Goal: Task Accomplishment & Management: Use online tool/utility

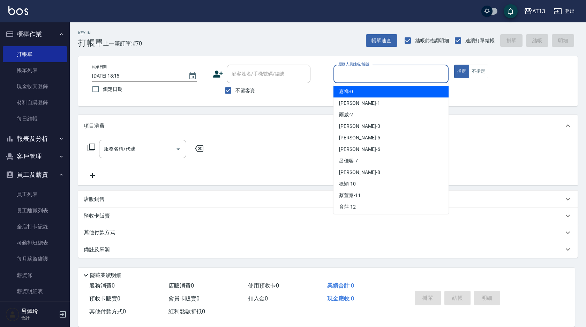
click at [374, 73] on input "服務人員姓名/編號" at bounding box center [391, 74] width 109 height 12
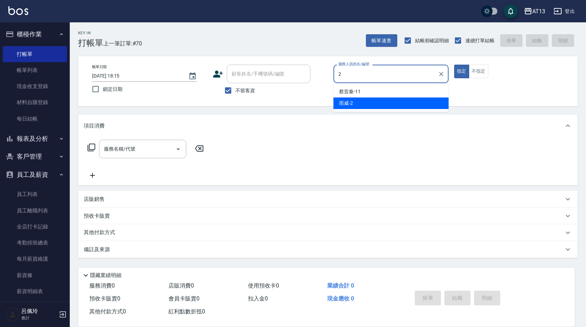
drag, startPoint x: 377, startPoint y: 100, endPoint x: 374, endPoint y: 100, distance: 3.5
click at [377, 100] on div "雨威 -2" at bounding box center [390, 103] width 115 height 12
type input "雨威-2"
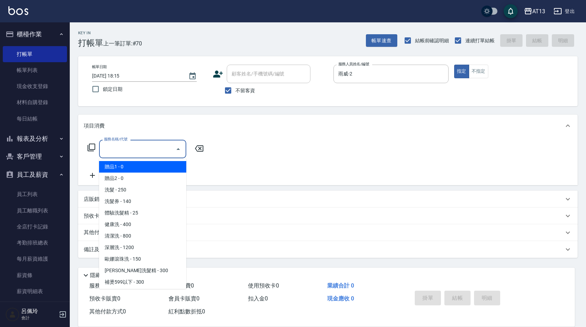
click at [147, 147] on input "服務名稱/代號" at bounding box center [137, 149] width 70 height 12
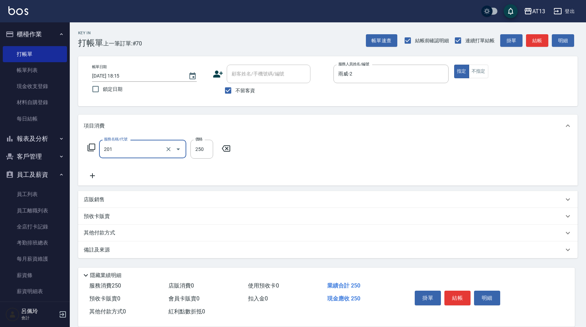
type input "洗髮(201)"
type input "250"
type input "雨威-2"
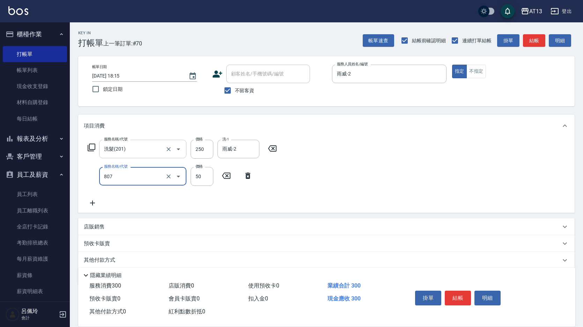
type input "TG護髮素(潤絲)(807)"
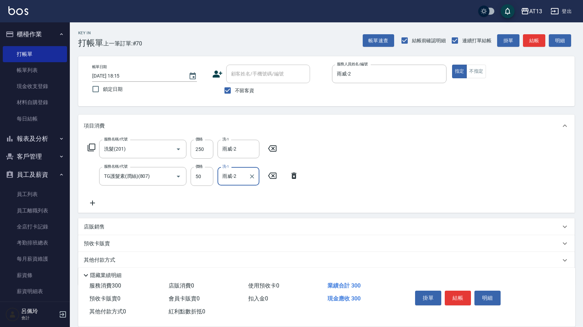
type input "雨威-2"
click at [426, 188] on div "服務名稱/代號 洗髮(201) 服務名稱/代號 價格 250 價格 洗-1 雨威-2 洗-1 服務名稱/代號 TG護髮素(潤絲)(807) 服務名稱/代號 價…" at bounding box center [326, 175] width 496 height 76
click at [460, 292] on button "結帳" at bounding box center [457, 297] width 26 height 15
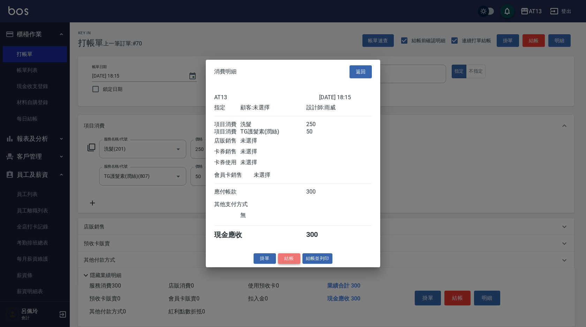
click at [294, 263] on button "結帳" at bounding box center [289, 258] width 22 height 11
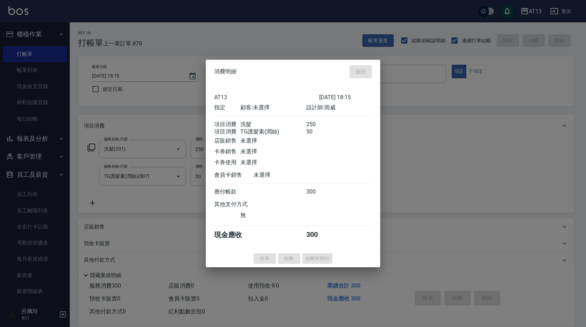
type input "[DATE] 19:05"
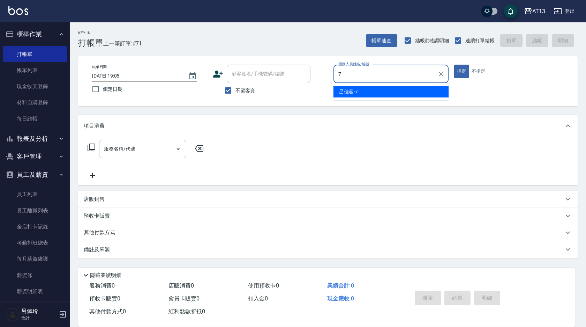
click at [416, 93] on div "呂佳容 -7" at bounding box center [390, 92] width 115 height 12
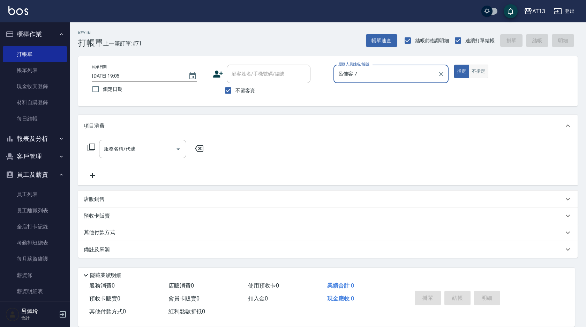
type input "呂佳容-7"
click at [475, 75] on button "不指定" at bounding box center [479, 72] width 20 height 14
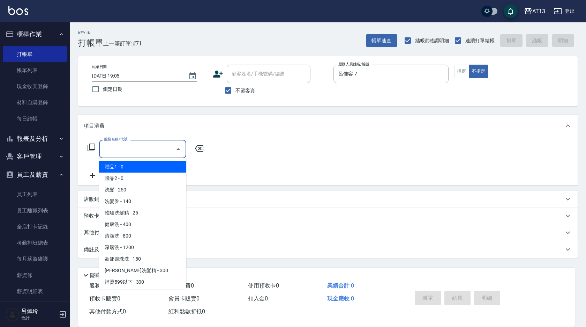
click at [158, 152] on input "服務名稱/代號" at bounding box center [137, 149] width 70 height 12
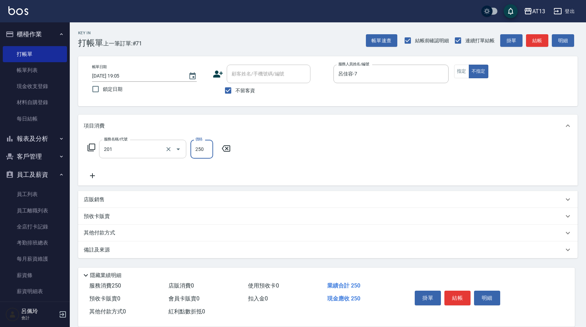
type input "洗髮(201)"
type input "[PERSON_NAME]-28"
click at [394, 164] on div "服務名稱/代號 洗髮(201) 服務名稱/代號 價格 250 價格 洗-1 [PERSON_NAME]-28 洗-1" at bounding box center [328, 161] width 500 height 48
click at [452, 299] on button "結帳" at bounding box center [457, 297] width 26 height 15
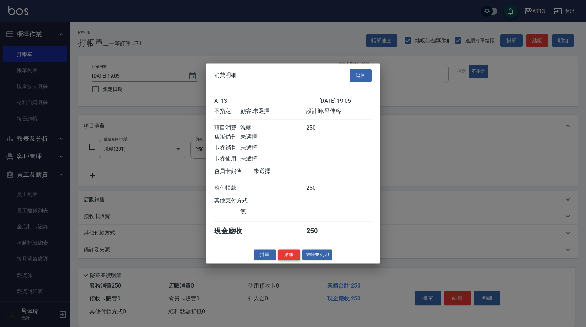
click at [292, 260] on button "結帳" at bounding box center [289, 254] width 22 height 11
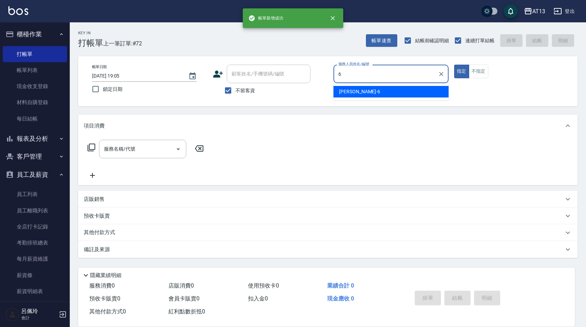
click at [342, 91] on span "亭妤 -6" at bounding box center [359, 91] width 41 height 7
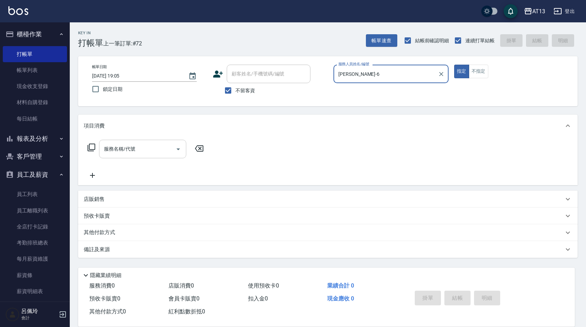
type input "[PERSON_NAME]-6"
click at [145, 155] on input "服務名稱/代號" at bounding box center [137, 149] width 70 height 12
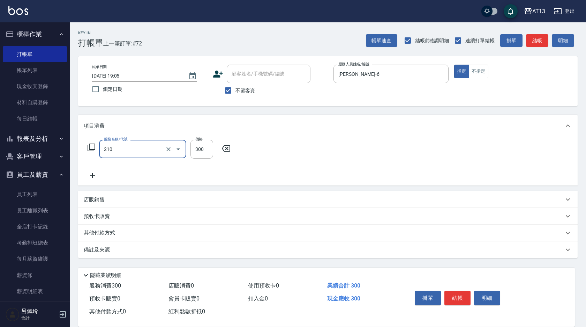
type input "歐娜洗髮精(210)"
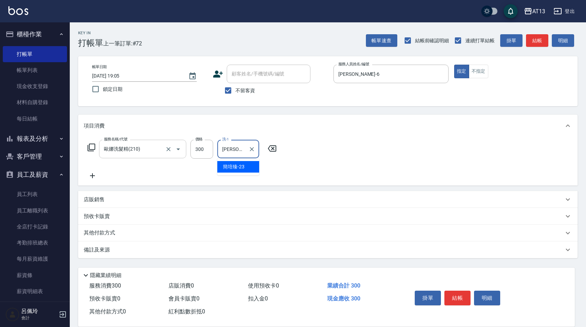
type input "[PERSON_NAME]-23"
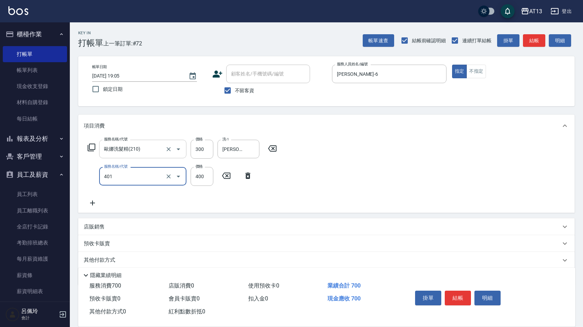
type input "剪髮(401)"
type input "350"
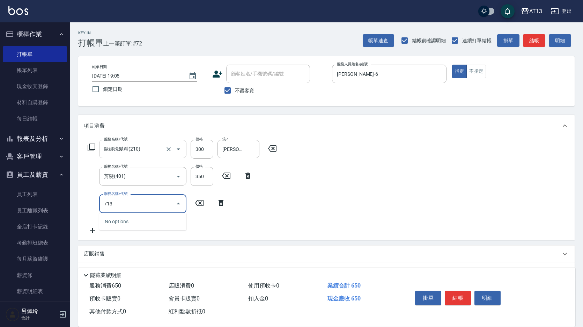
type input "水樣結構式1200(713)"
type input "720"
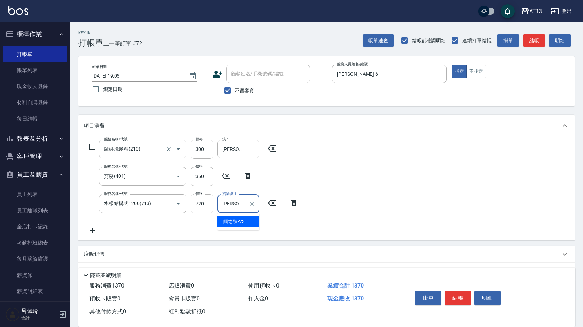
type input "[PERSON_NAME]-23"
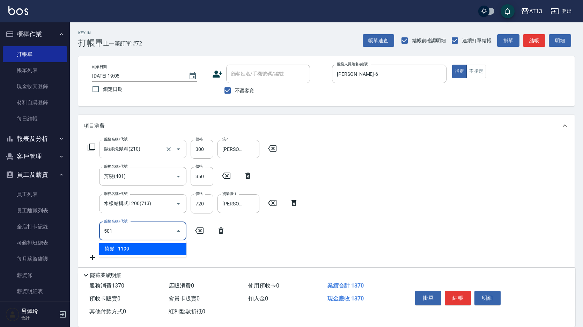
type input "染髮(501)"
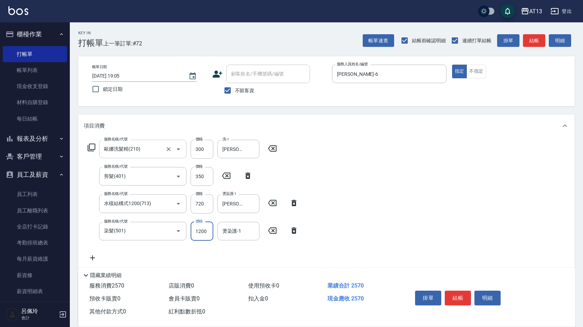
type input "1200"
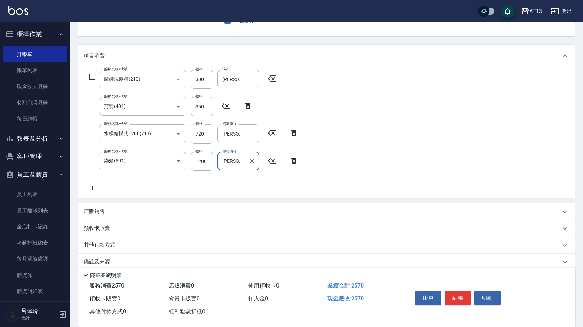
type input "[PERSON_NAME]-23"
click at [105, 206] on div "店販銷售" at bounding box center [326, 211] width 496 height 17
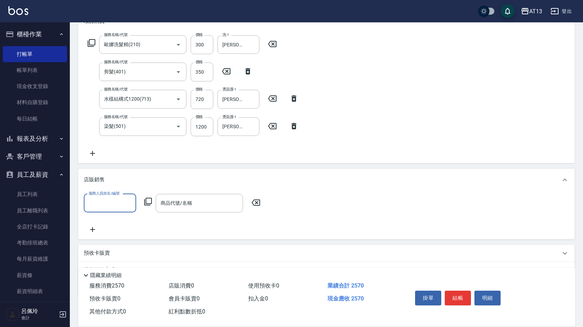
scroll to position [138, 0]
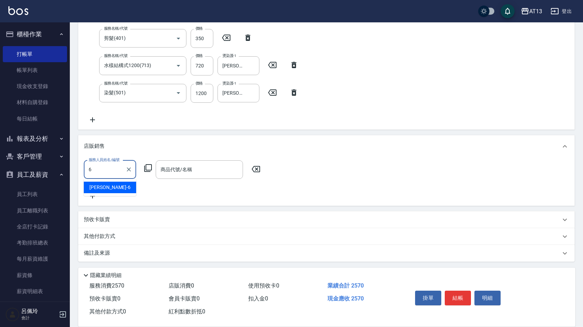
click at [124, 185] on div "亭妤 -6" at bounding box center [110, 187] width 52 height 12
type input "[PERSON_NAME]-6"
click at [184, 174] on input "商品代號/名稱" at bounding box center [199, 169] width 81 height 12
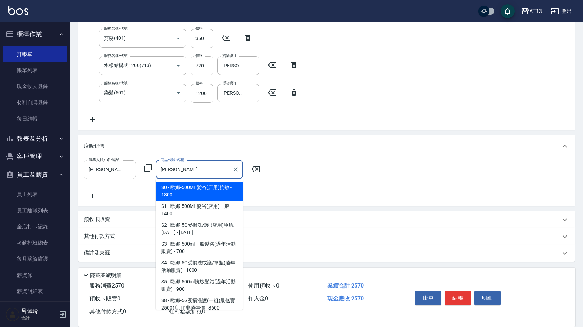
click at [186, 173] on input "[PERSON_NAME]" at bounding box center [194, 169] width 70 height 12
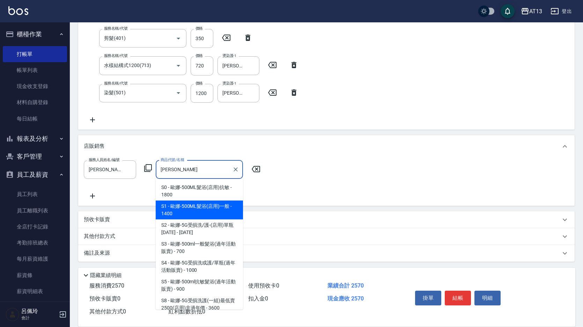
click at [193, 209] on span "S1 - 歐娜-500ML髮浴(店用)一般 - 1400" at bounding box center [199, 209] width 87 height 19
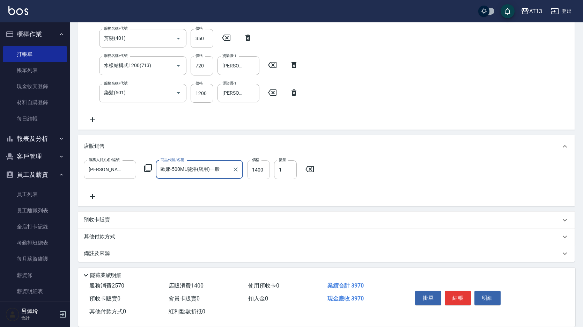
type input "歐娜-500ML髮浴(店用)一般"
click at [254, 172] on input "1400" at bounding box center [258, 169] width 23 height 19
type input "1120"
click at [96, 197] on icon at bounding box center [92, 196] width 17 height 8
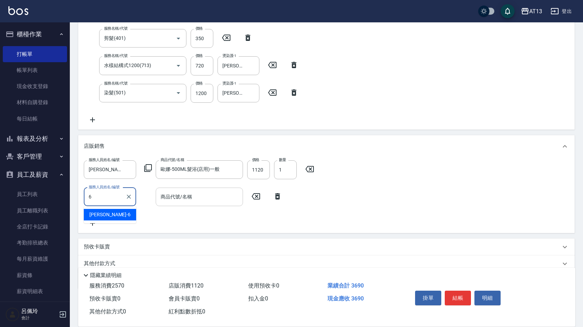
click at [105, 214] on div "亭妤 -6" at bounding box center [110, 215] width 52 height 12
type input "[PERSON_NAME]-6"
click at [173, 202] on input "商品代號/名稱" at bounding box center [199, 196] width 81 height 12
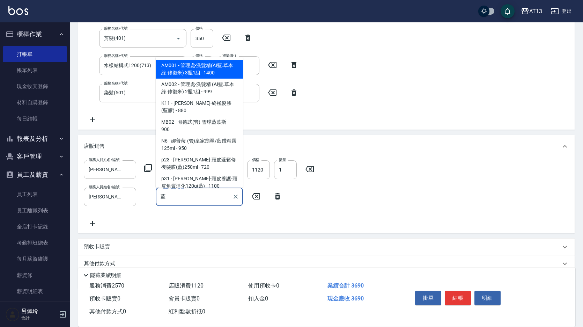
click at [172, 202] on input "藍" at bounding box center [194, 196] width 70 height 12
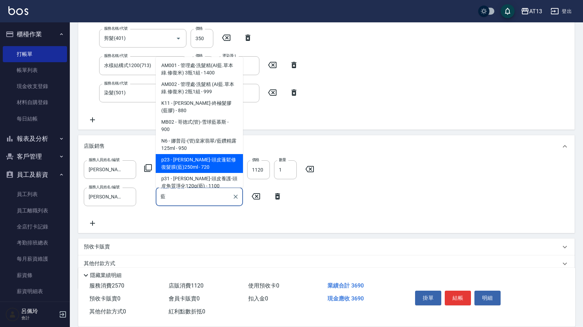
click at [200, 157] on span "p23 - [PERSON_NAME]-頭皮蓬鬆修復髮膜(藍)250ml - 720" at bounding box center [199, 163] width 87 height 19
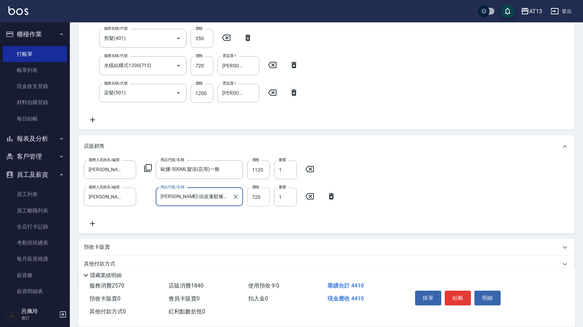
type input "[PERSON_NAME]-頭皮蓬鬆修復髮膜(藍)250ml"
click at [261, 200] on input "720" at bounding box center [258, 196] width 23 height 19
type input "648"
click at [400, 190] on div "服務人員姓名/編號 [PERSON_NAME]-6 服務人員姓名/編號 商品代號/名稱 歐娜-500ML髮浴(店用)一般 商品代號/名稱 價格 1120 價格…" at bounding box center [326, 193] width 485 height 67
click at [457, 290] on button "結帳" at bounding box center [457, 297] width 26 height 15
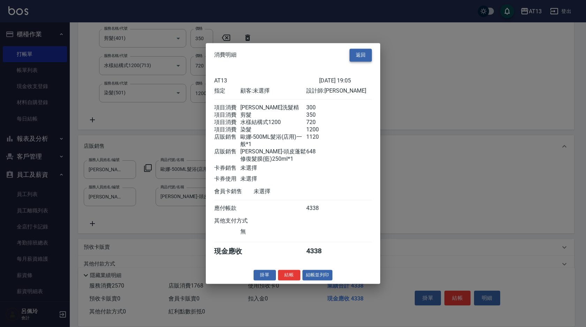
click at [362, 48] on button "返回" at bounding box center [361, 54] width 22 height 13
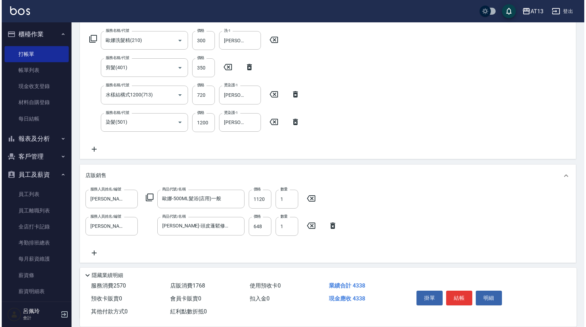
scroll to position [68, 0]
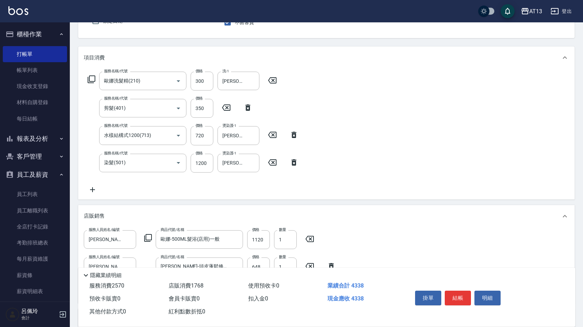
click at [290, 134] on icon at bounding box center [293, 134] width 17 height 8
type input "染髮(501)"
type input "1200"
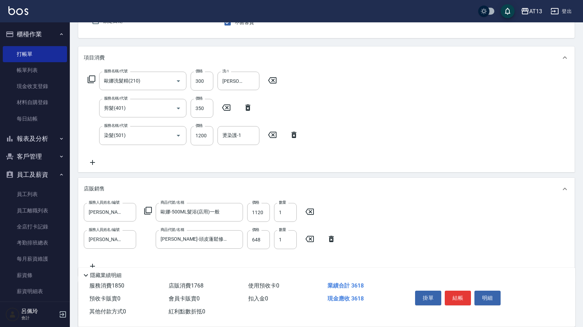
click at [94, 162] on icon at bounding box center [92, 162] width 5 height 5
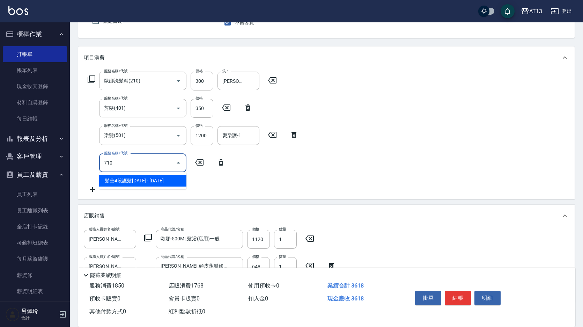
type input "髮善4段護髮2000(710)"
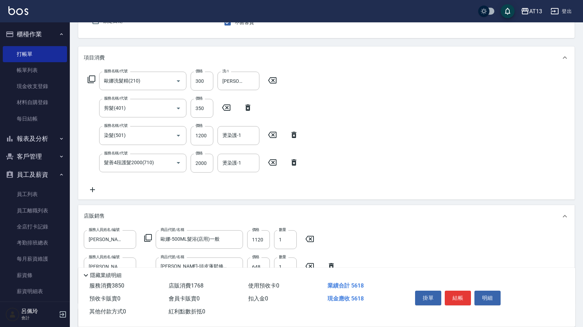
drag, startPoint x: 291, startPoint y: 161, endPoint x: 203, endPoint y: 163, distance: 88.6
click at [294, 162] on icon at bounding box center [293, 162] width 17 height 8
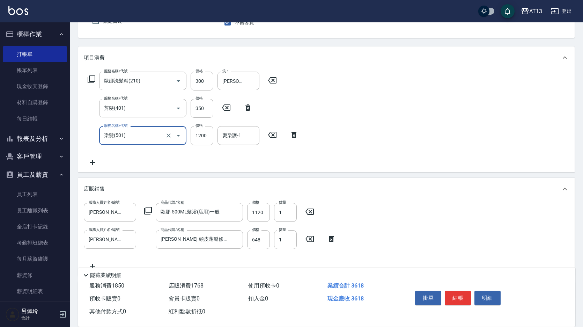
click at [95, 163] on icon at bounding box center [92, 162] width 17 height 8
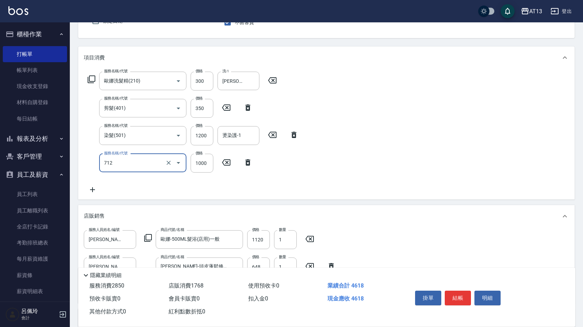
type input "伊蘭洋甘菊1000(712)"
type input "700"
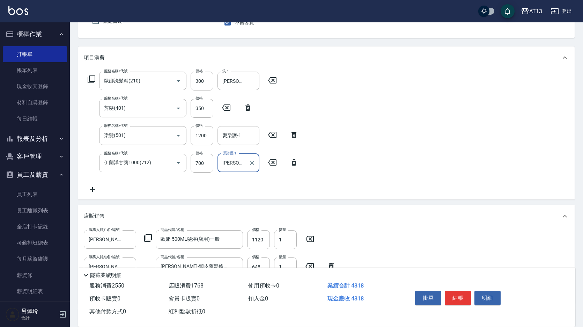
type input "[PERSON_NAME]-23"
click at [242, 135] on input "燙染護-1" at bounding box center [238, 135] width 36 height 12
type input "[PERSON_NAME]-23"
drag, startPoint x: 459, startPoint y: 296, endPoint x: 452, endPoint y: 294, distance: 7.2
click at [460, 296] on button "結帳" at bounding box center [457, 297] width 26 height 15
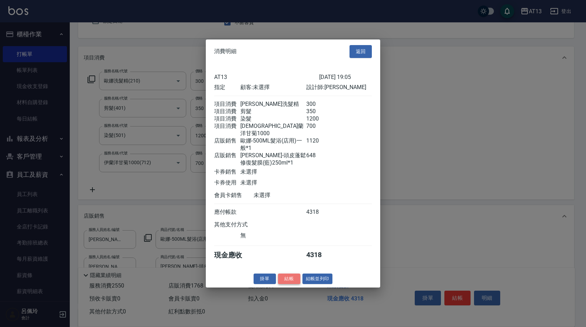
click at [293, 278] on button "結帳" at bounding box center [289, 278] width 22 height 11
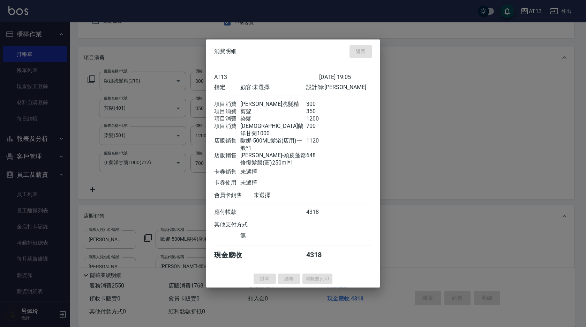
type input "[DATE] 19:06"
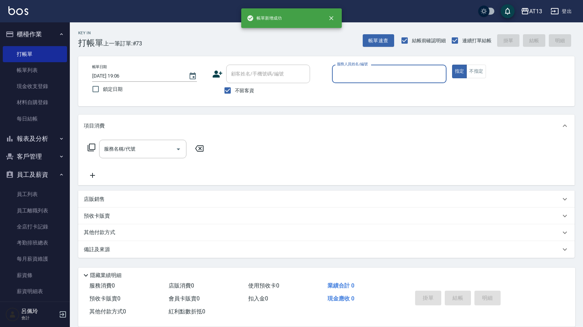
scroll to position [0, 0]
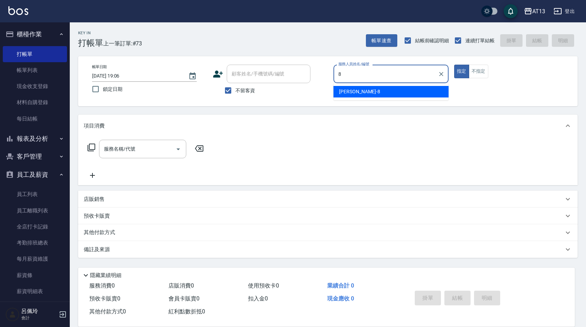
click at [397, 93] on div "[PERSON_NAME] -8" at bounding box center [390, 92] width 115 height 12
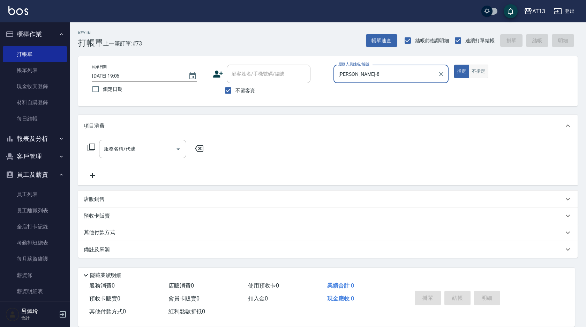
type input "[PERSON_NAME]-8"
click at [482, 73] on button "不指定" at bounding box center [479, 72] width 20 height 14
click at [151, 150] on input "服務名稱/代號" at bounding box center [137, 149] width 70 height 12
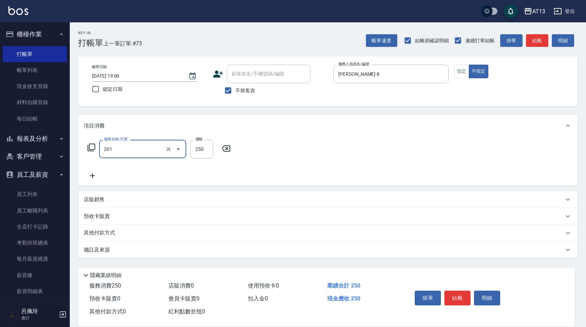
type input "洗髮(201)"
type input "[PERSON_NAME]-11"
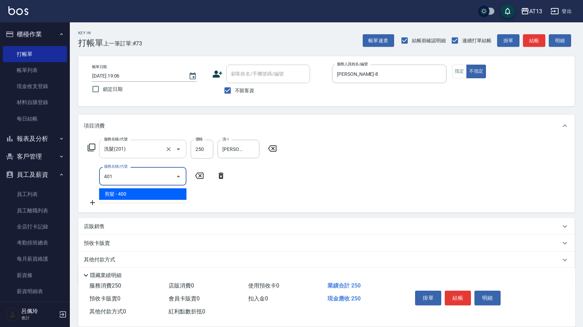
type input "剪髮(401)"
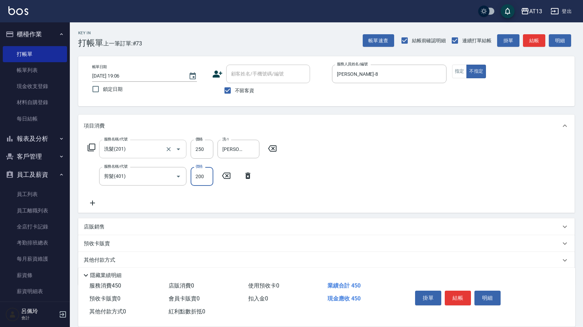
type input "200"
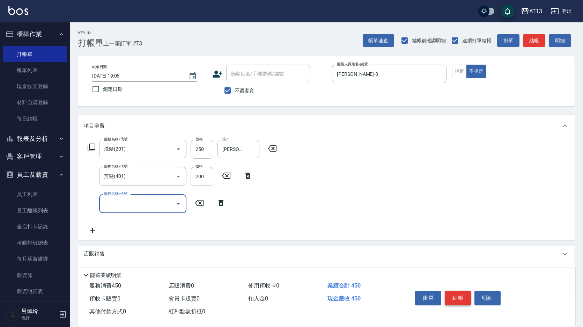
click at [457, 294] on button "結帳" at bounding box center [457, 297] width 26 height 15
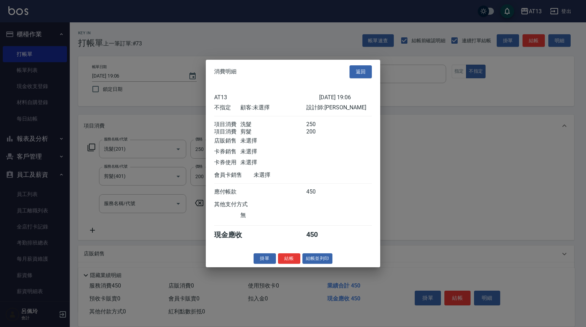
click at [294, 262] on button "結帳" at bounding box center [289, 258] width 22 height 11
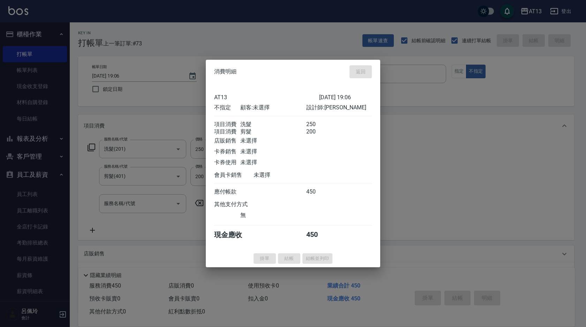
type input "[DATE] 19:07"
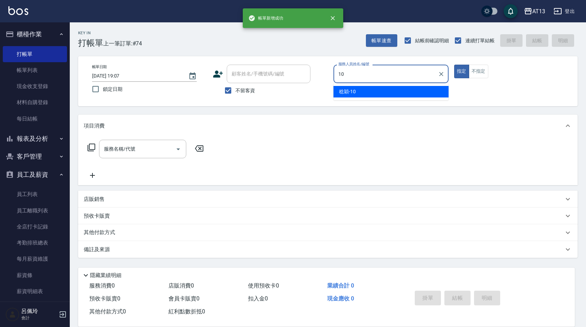
click at [351, 86] on div "[PERSON_NAME] -10" at bounding box center [390, 92] width 115 height 12
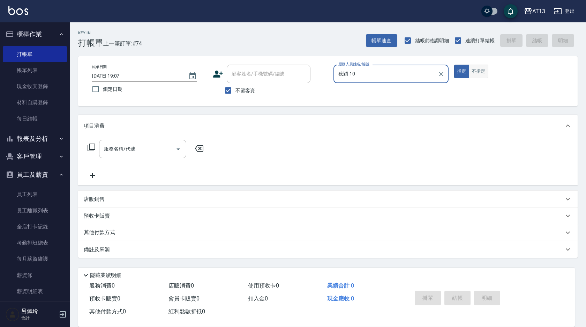
type input "稔穎-10"
click at [477, 71] on button "不指定" at bounding box center [479, 72] width 20 height 14
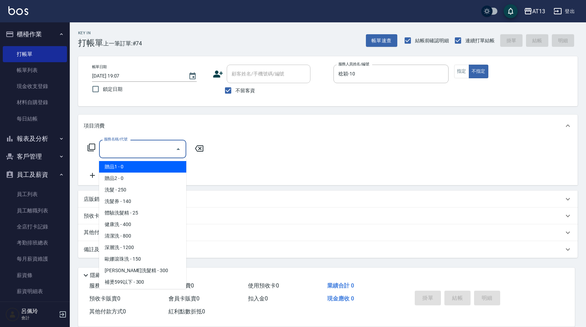
click at [149, 151] on input "服務名稱/代號" at bounding box center [137, 149] width 70 height 12
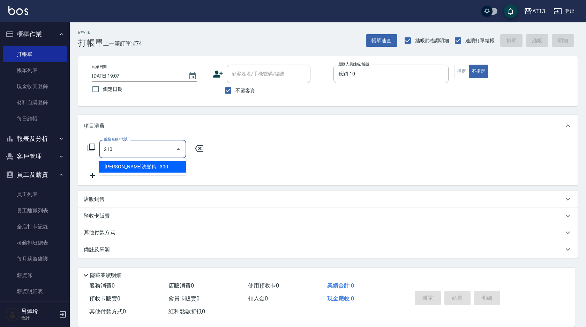
type input "歐娜洗髮精(210)"
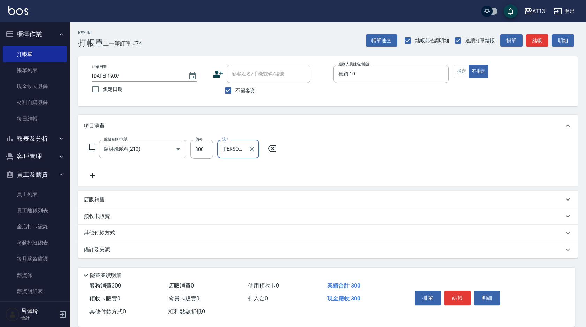
type input "[PERSON_NAME]妡-30"
click at [379, 156] on div "服務名稱/代號 [PERSON_NAME]洗髮精(210) 服務名稱/代號 價格 300 價格 洗-1 [PERSON_NAME]妡-30 洗-1" at bounding box center [328, 161] width 500 height 48
click at [457, 290] on button "結帳" at bounding box center [457, 297] width 26 height 15
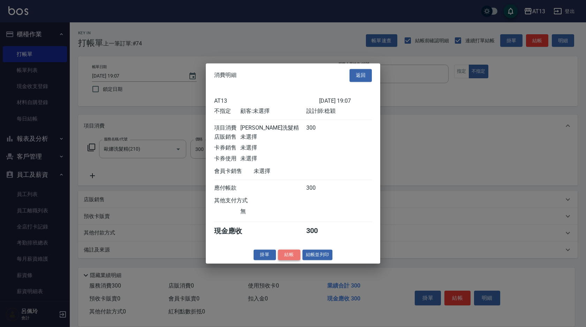
click at [296, 260] on button "結帳" at bounding box center [289, 254] width 22 height 11
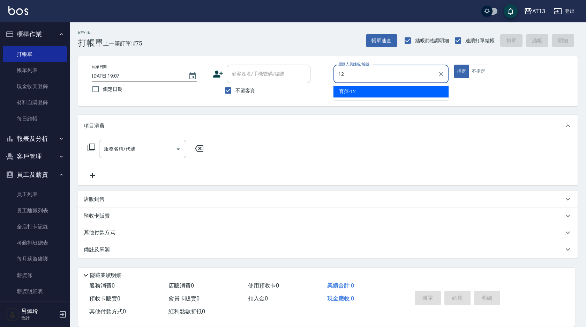
click at [357, 87] on ul "育萍 -12" at bounding box center [390, 91] width 115 height 17
click at [370, 87] on div "育萍 -12" at bounding box center [390, 92] width 115 height 12
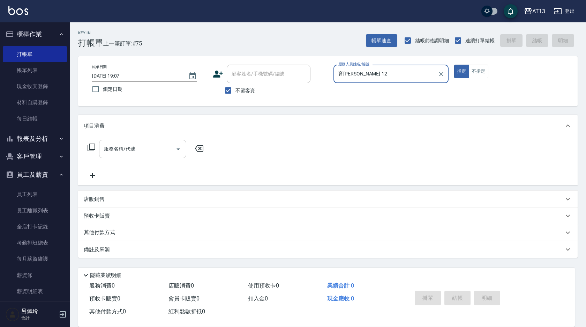
type input "育[PERSON_NAME]-12"
click at [156, 152] on input "服務名稱/代號" at bounding box center [137, 149] width 70 height 12
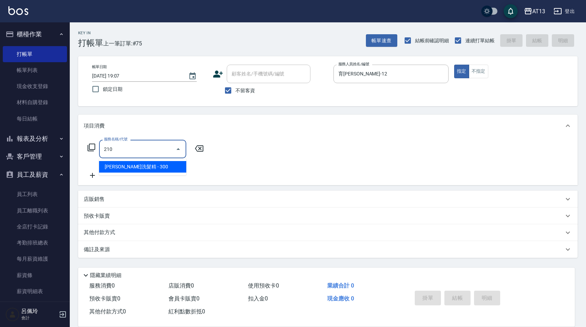
type input "歐娜洗髮精(210)"
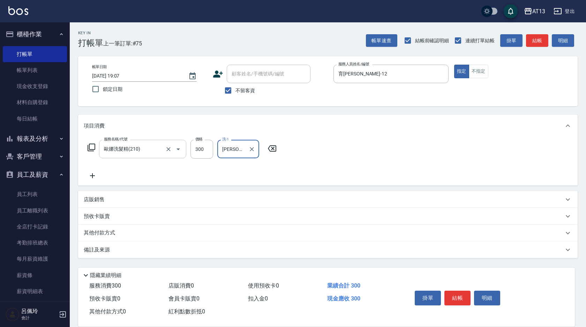
type input "[PERSON_NAME]-28"
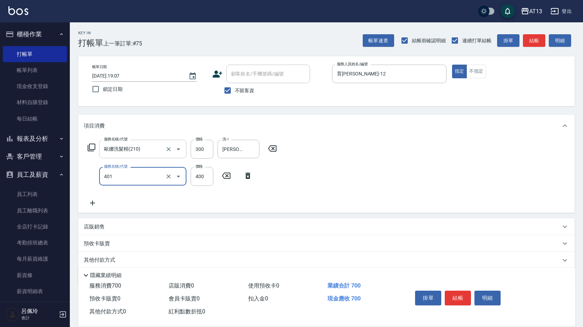
type input "剪髮(401)"
type input "500"
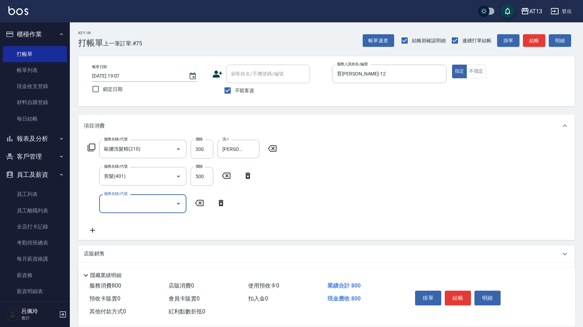
drag, startPoint x: 362, startPoint y: 179, endPoint x: 441, endPoint y: 268, distance: 118.4
click at [363, 181] on div "服務名稱/代號 [PERSON_NAME]洗髮精(210) 服務名稱/代號 價格 300 價格 洗-1 [PERSON_NAME]-28 洗-1 服務名稱/代…" at bounding box center [326, 188] width 496 height 103
drag, startPoint x: 458, startPoint y: 297, endPoint x: 456, endPoint y: 291, distance: 5.8
click at [459, 297] on button "結帳" at bounding box center [457, 297] width 26 height 15
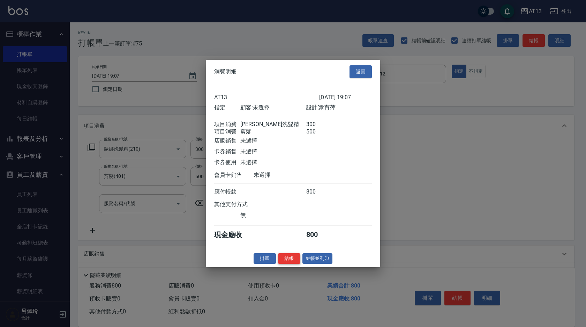
click at [283, 262] on button "結帳" at bounding box center [289, 258] width 22 height 11
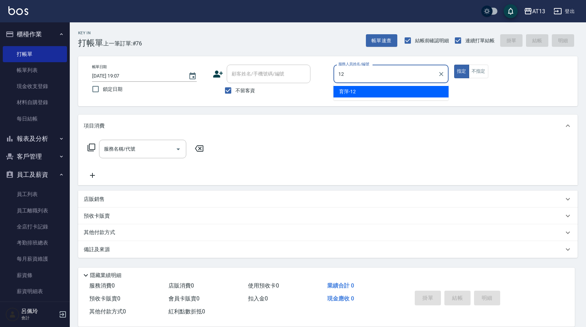
click at [369, 91] on div "育萍 -12" at bounding box center [390, 92] width 115 height 12
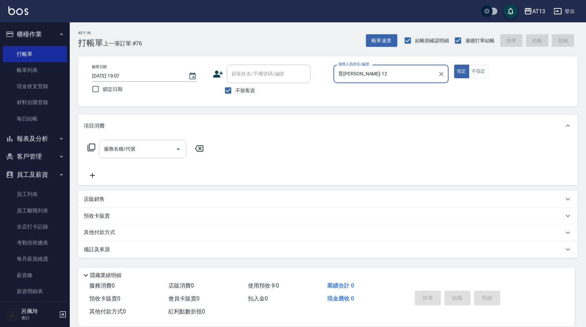
type input "育[PERSON_NAME]-12"
click at [121, 147] on div "服務名稱/代號 服務名稱/代號" at bounding box center [142, 149] width 87 height 18
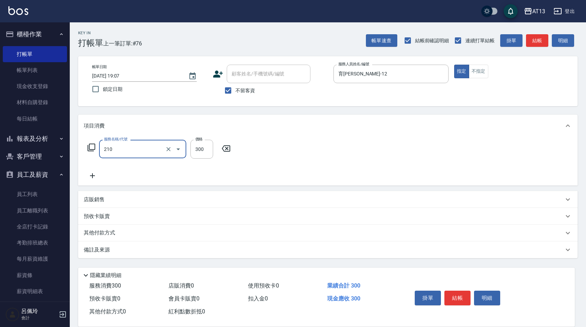
type input "歐娜洗髮精(210)"
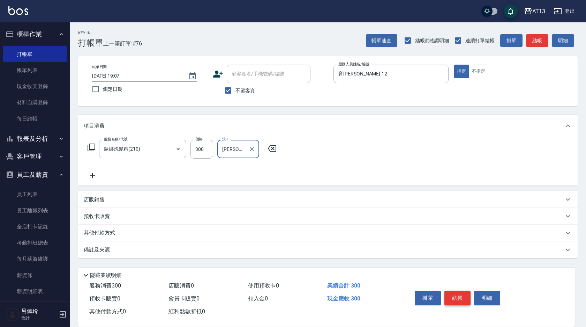
type input "[PERSON_NAME]-31"
click at [456, 298] on button "結帳" at bounding box center [457, 297] width 26 height 15
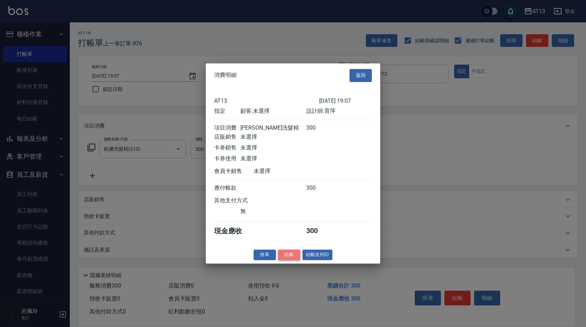
click at [293, 260] on button "結帳" at bounding box center [289, 254] width 22 height 11
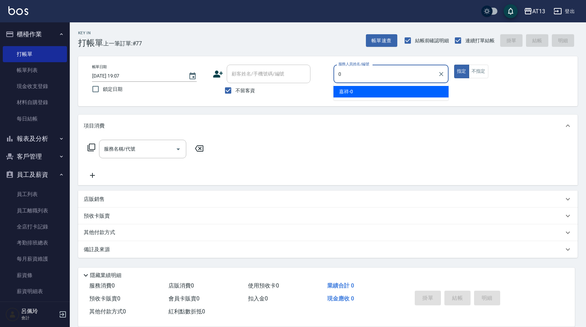
drag, startPoint x: 367, startPoint y: 89, endPoint x: 354, endPoint y: 98, distance: 15.4
click at [367, 89] on div "嘉祥 -0" at bounding box center [390, 92] width 115 height 12
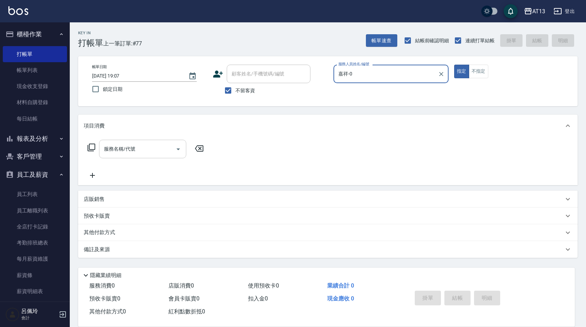
type input "嘉祥-0"
click at [156, 145] on input "服務名稱/代號" at bounding box center [137, 149] width 70 height 12
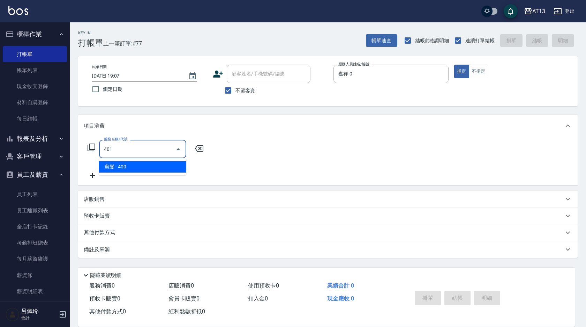
type input "剪髮(401)"
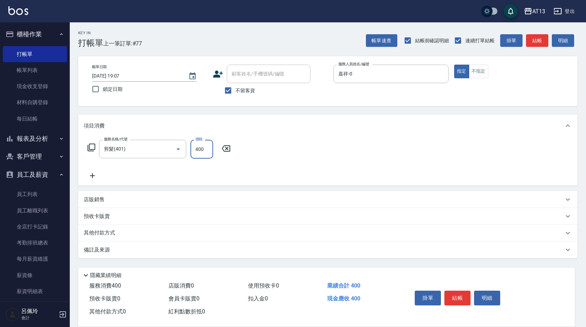
click at [364, 146] on div "服務名稱/代號 剪髮(401) 服務名稱/代號 價格 400 價格" at bounding box center [328, 161] width 500 height 48
click at [458, 291] on button "結帳" at bounding box center [457, 297] width 26 height 15
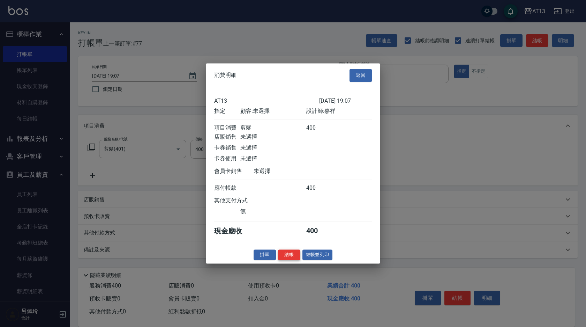
click at [292, 260] on button "結帳" at bounding box center [289, 254] width 22 height 11
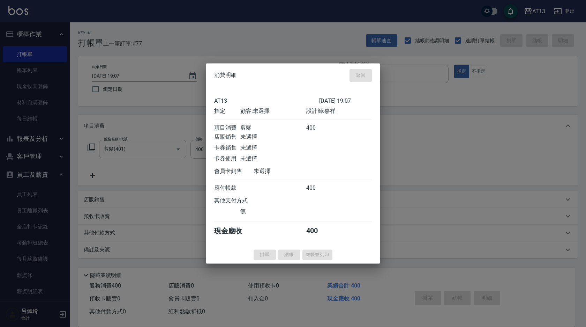
type input "[DATE] 19:20"
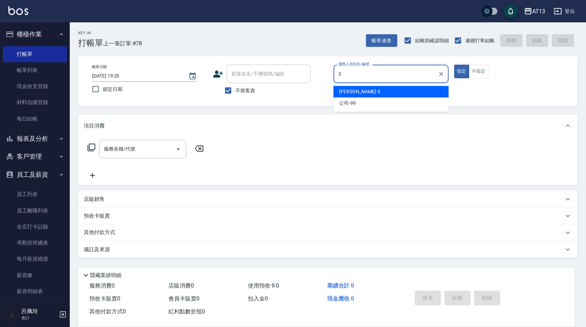
click at [340, 90] on span "[PERSON_NAME] -3" at bounding box center [359, 91] width 41 height 7
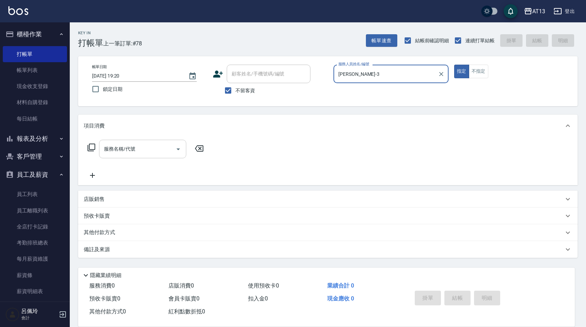
click at [160, 141] on div "服務名稱/代號" at bounding box center [142, 149] width 87 height 18
type input "[PERSON_NAME]-3"
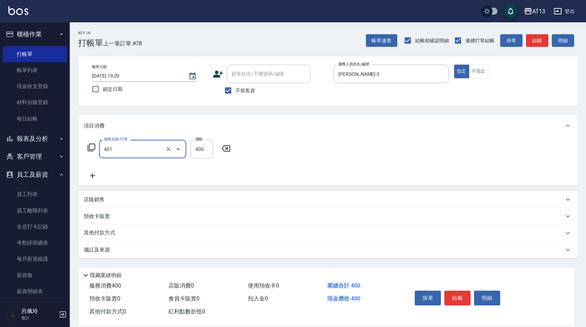
type input "剪髮(401)"
type input "300"
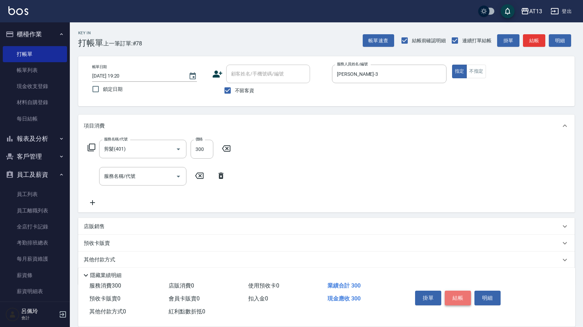
click at [460, 294] on button "結帳" at bounding box center [457, 297] width 26 height 15
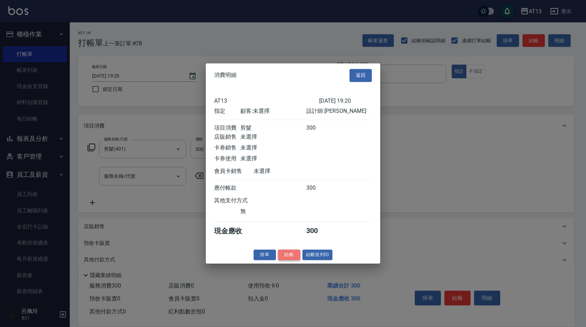
click at [285, 254] on button "結帳" at bounding box center [289, 254] width 22 height 11
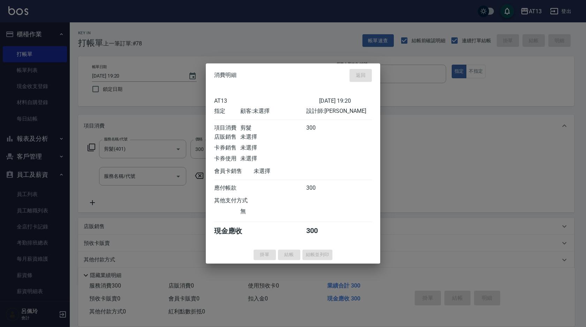
type input "[DATE] 19:21"
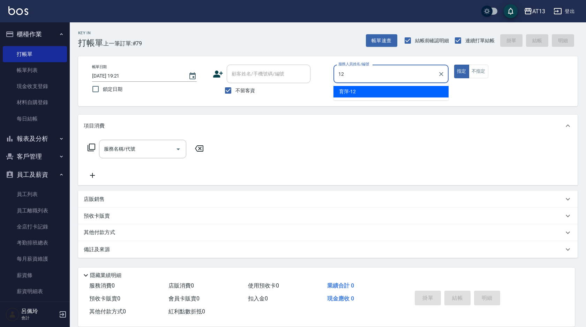
click at [407, 94] on div "育萍 -12" at bounding box center [390, 92] width 115 height 12
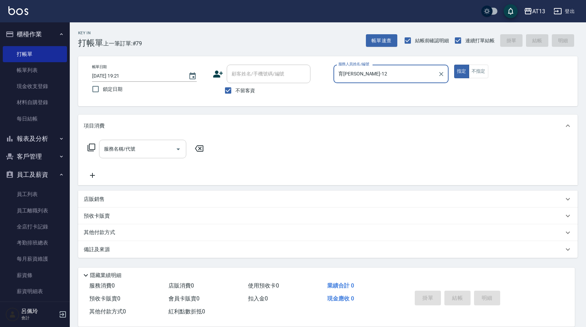
click at [147, 142] on div "服務名稱/代號" at bounding box center [142, 149] width 87 height 18
type input "育[PERSON_NAME]-12"
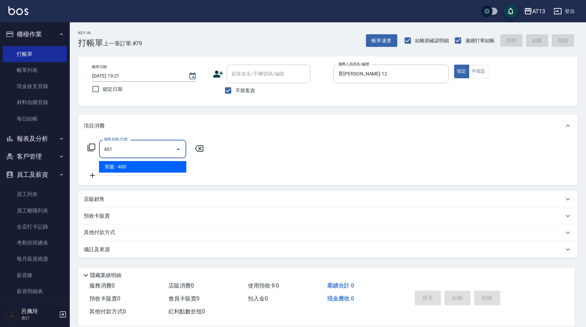
type input "剪髮(401)"
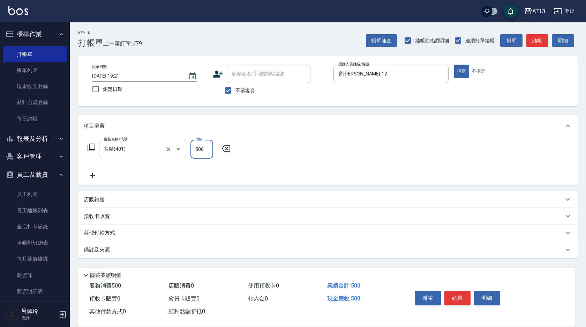
type input "500"
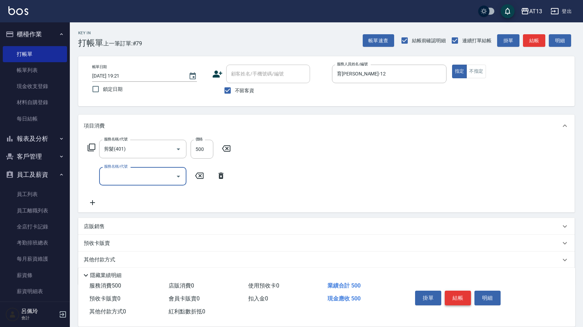
click at [456, 293] on button "結帳" at bounding box center [457, 297] width 26 height 15
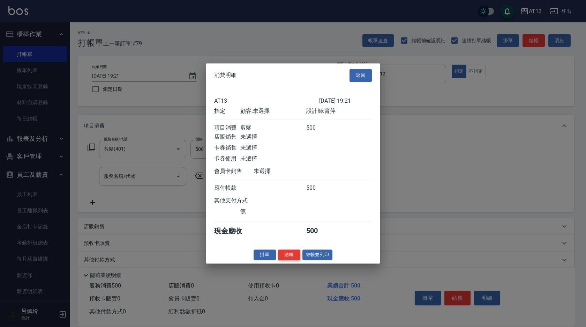
click at [284, 258] on button "結帳" at bounding box center [289, 254] width 22 height 11
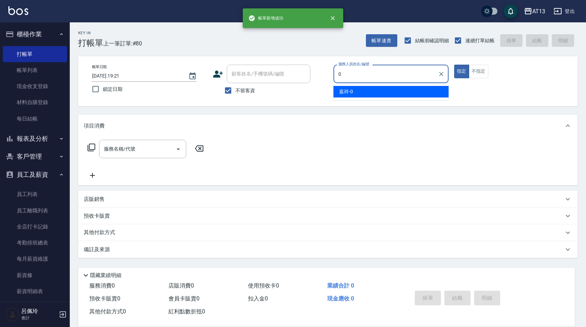
click at [364, 91] on div "嘉祥 -0" at bounding box center [390, 92] width 115 height 12
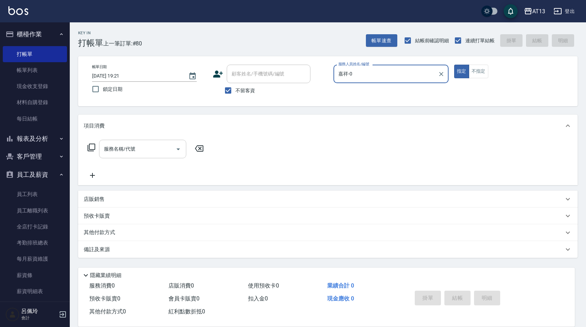
type input "嘉祥-0"
click at [128, 150] on input "服務名稱/代號" at bounding box center [137, 149] width 70 height 12
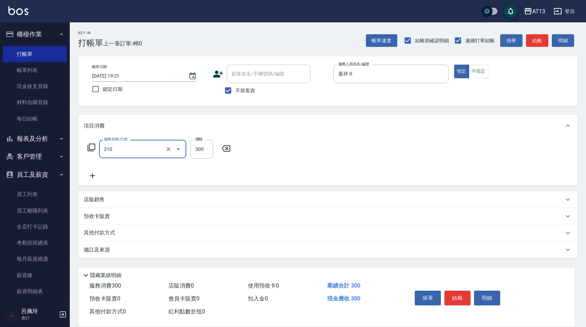
type input "歐娜洗髮精(210)"
type input "300"
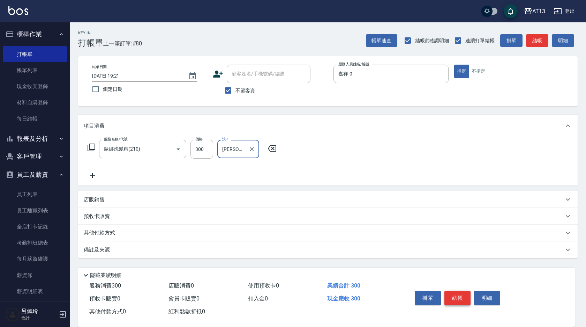
type input "[PERSON_NAME]-31"
click at [463, 295] on button "結帳" at bounding box center [457, 297] width 26 height 15
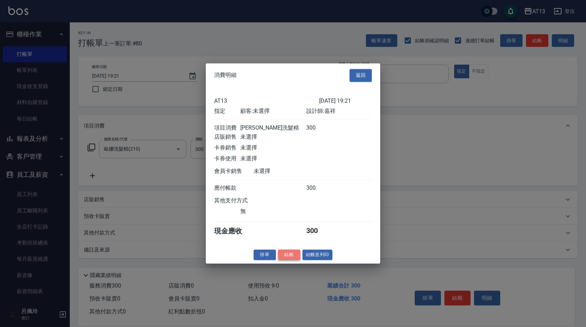
click at [293, 260] on button "結帳" at bounding box center [289, 254] width 22 height 11
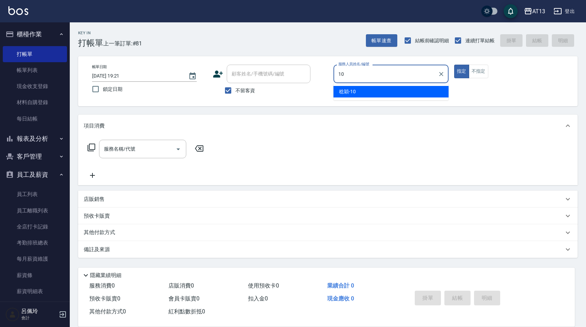
click at [356, 89] on div "[PERSON_NAME] -10" at bounding box center [390, 92] width 115 height 12
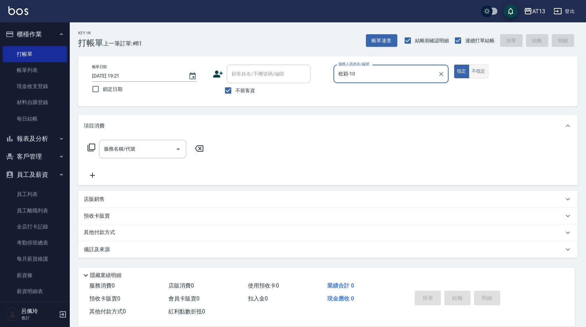
type input "稔穎-10"
click at [479, 69] on button "不指定" at bounding box center [479, 72] width 20 height 14
click at [141, 147] on input "服務名稱/代號" at bounding box center [137, 149] width 70 height 12
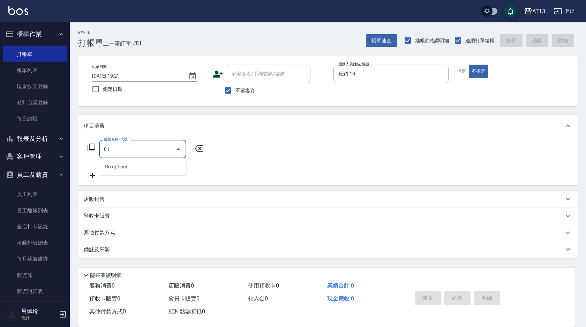
type input "0"
type input "洗髮(201)"
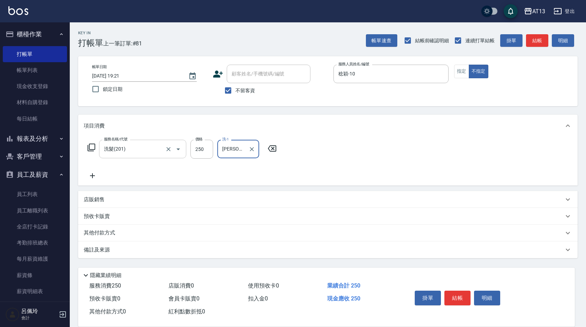
type input "[PERSON_NAME]妡-30"
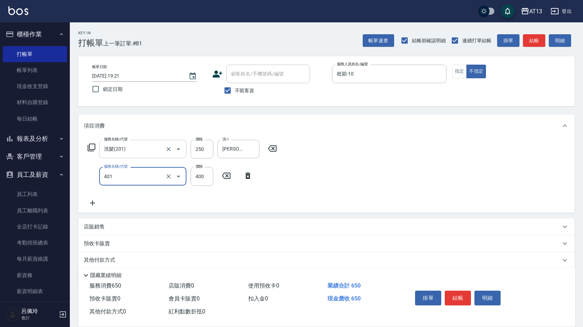
type input "剪髮(401)"
type input "200"
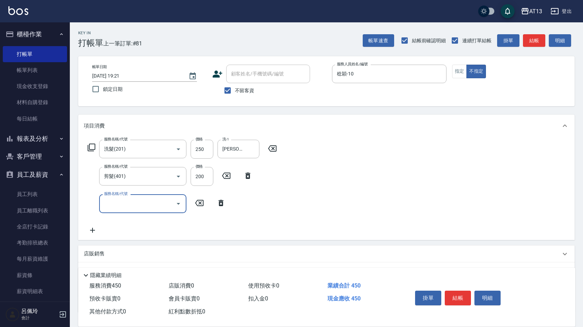
drag, startPoint x: 361, startPoint y: 177, endPoint x: 434, endPoint y: 223, distance: 86.2
click at [363, 178] on div "服務名稱/代號 洗髮(201) 服務名稱/代號 價格 250 價格 洗-1 [PERSON_NAME]妡-30 洗-1 服務名稱/代號 剪髮(401) 服務名…" at bounding box center [326, 188] width 496 height 103
click at [461, 291] on button "結帳" at bounding box center [457, 297] width 26 height 15
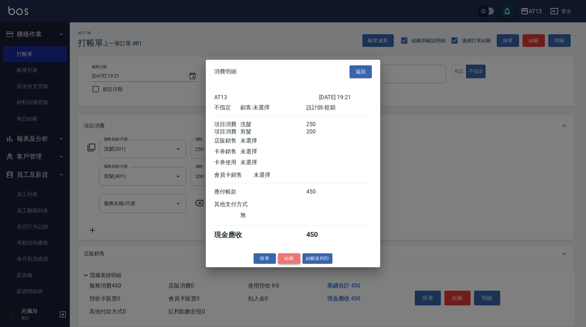
click at [297, 262] on button "結帳" at bounding box center [289, 258] width 22 height 11
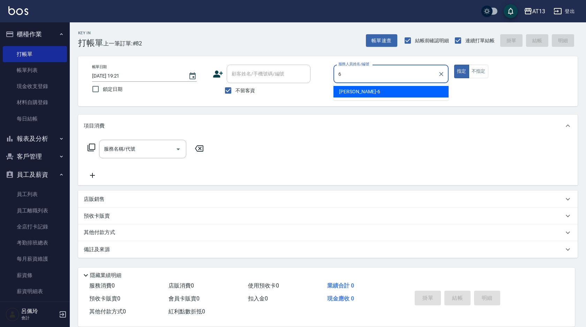
click at [354, 91] on div "亭妤 -6" at bounding box center [390, 92] width 115 height 12
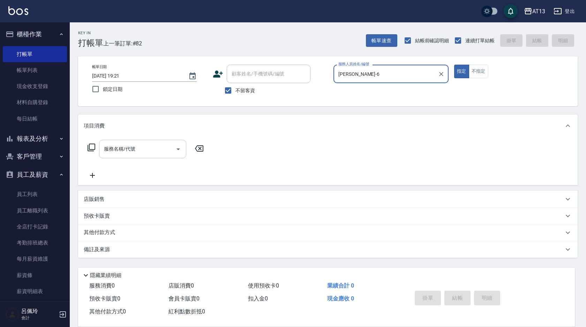
type input "[PERSON_NAME]-6"
click at [142, 149] on input "服務名稱/代號" at bounding box center [137, 149] width 70 height 12
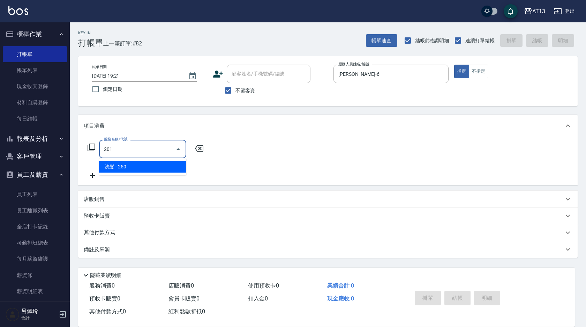
type input "洗髮(201)"
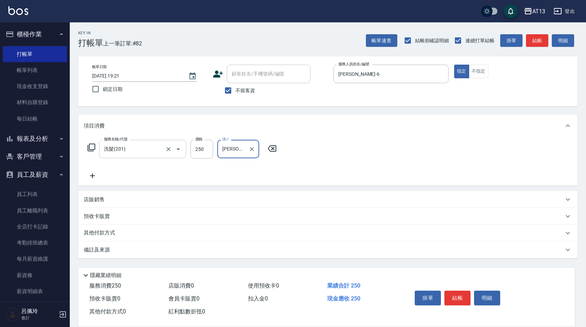
type input "[PERSON_NAME]妡-30"
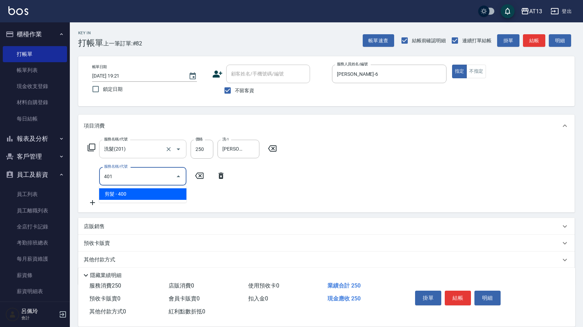
type input "剪髮(401)"
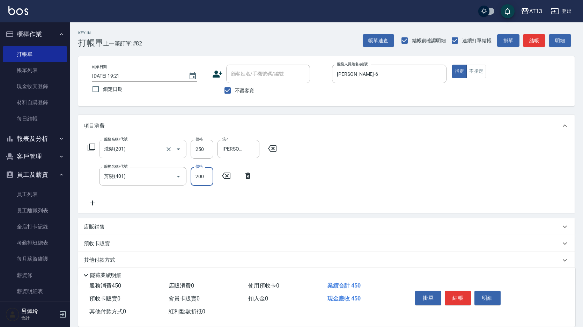
type input "200"
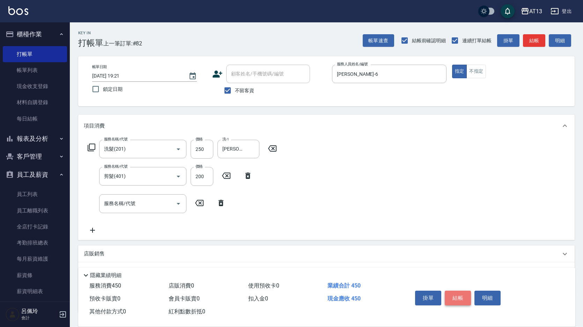
click at [448, 291] on button "結帳" at bounding box center [457, 297] width 26 height 15
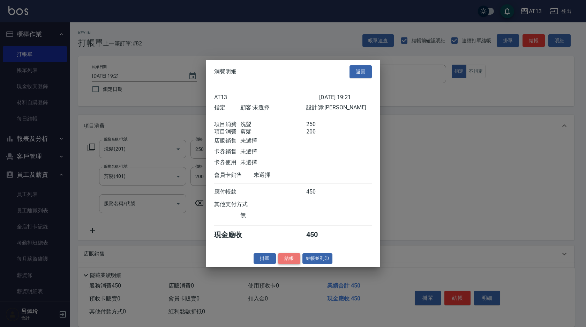
click at [296, 261] on button "結帳" at bounding box center [289, 258] width 22 height 11
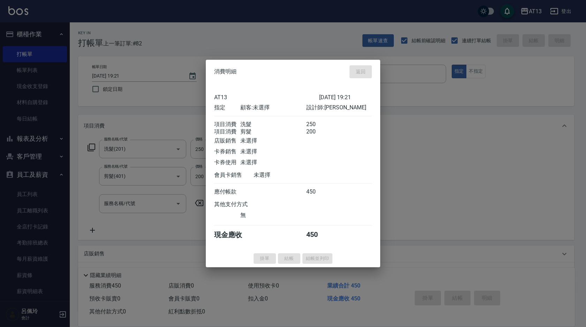
type input "[DATE] 19:22"
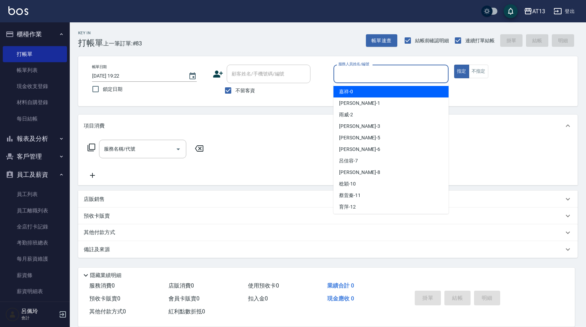
click at [393, 69] on input "服務人員姓名/編號" at bounding box center [391, 74] width 109 height 12
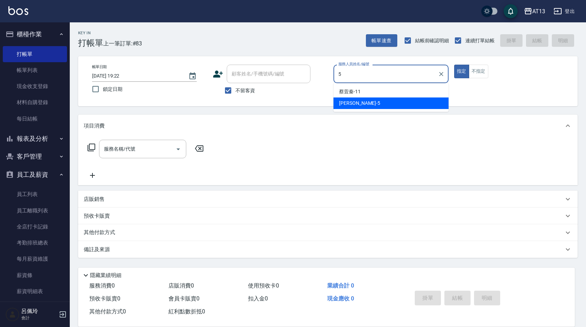
click at [393, 100] on div "[PERSON_NAME] -5" at bounding box center [390, 103] width 115 height 12
click at [157, 142] on div "服務名稱/代號" at bounding box center [142, 149] width 87 height 18
type input "[PERSON_NAME]-5"
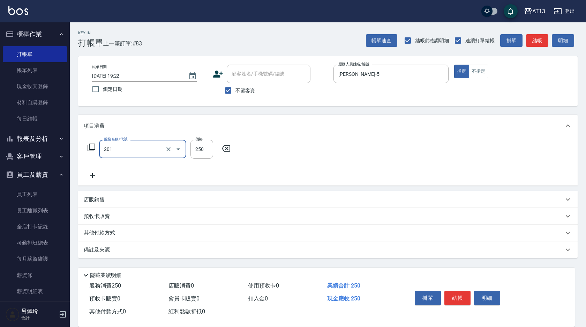
type input "洗髮(201)"
type input "[PERSON_NAME]-23"
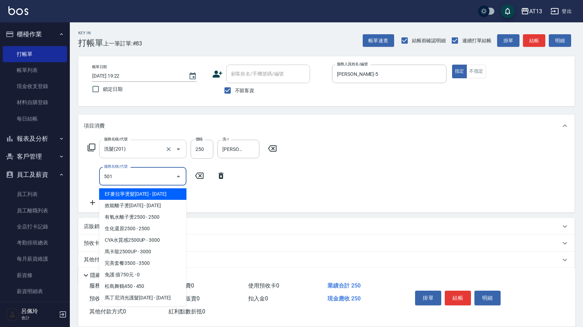
type input "染髮(501)"
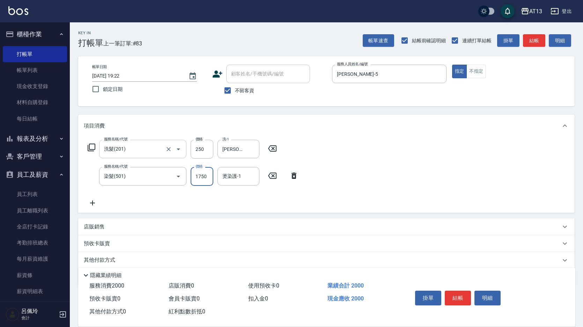
type input "1750"
type input "[PERSON_NAME]-23"
click at [462, 292] on button "結帳" at bounding box center [457, 297] width 26 height 15
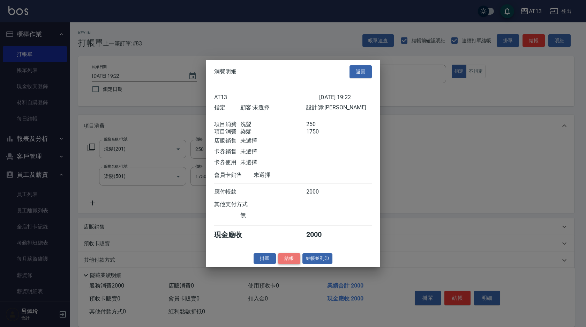
click at [296, 263] on button "結帳" at bounding box center [289, 258] width 22 height 11
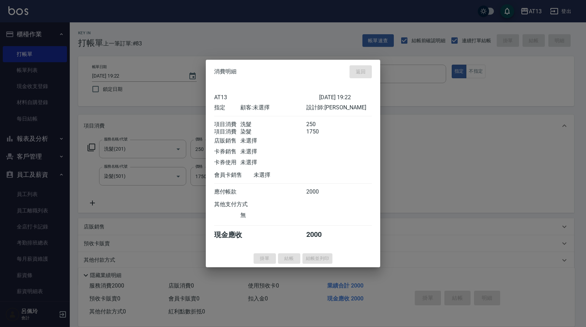
type input "[DATE] 19:27"
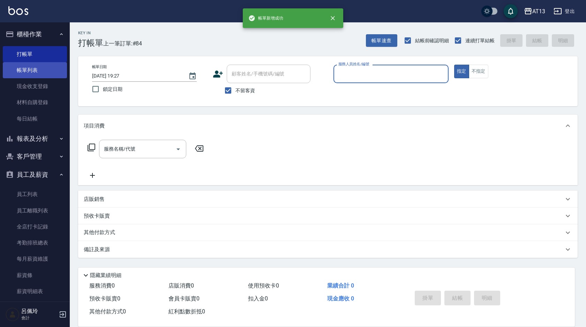
click at [37, 67] on link "帳單列表" at bounding box center [35, 70] width 64 height 16
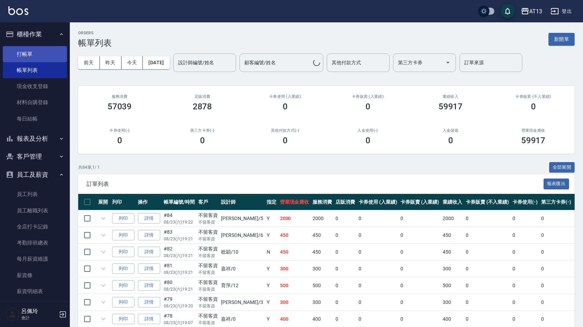
click at [35, 50] on link "打帳單" at bounding box center [35, 54] width 64 height 16
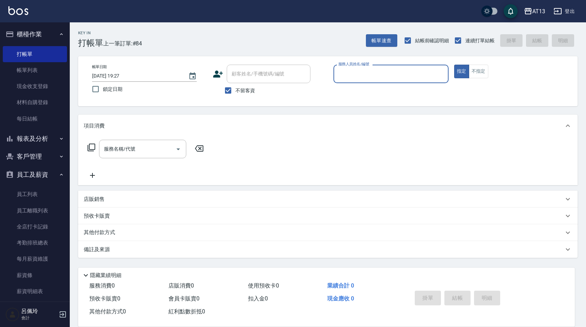
click at [387, 73] on input "服務人員姓名/編號" at bounding box center [391, 74] width 109 height 12
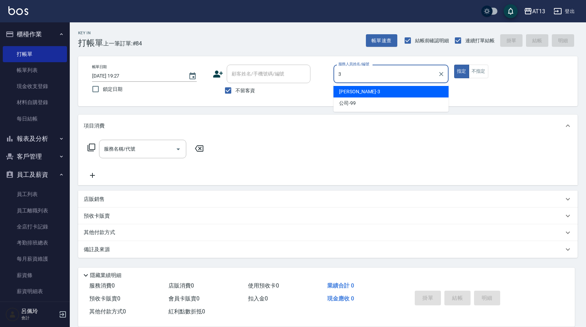
click at [380, 90] on div "[PERSON_NAME] -3" at bounding box center [390, 92] width 115 height 12
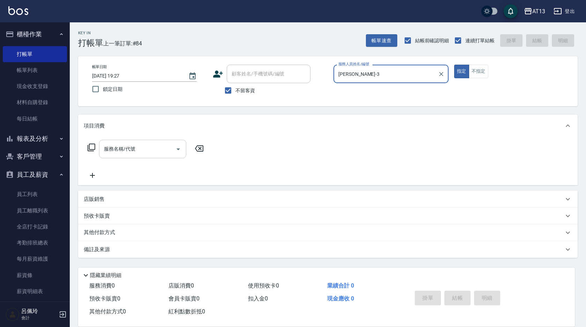
type input "[PERSON_NAME]-3"
click at [148, 150] on input "服務名稱/代號" at bounding box center [137, 149] width 70 height 12
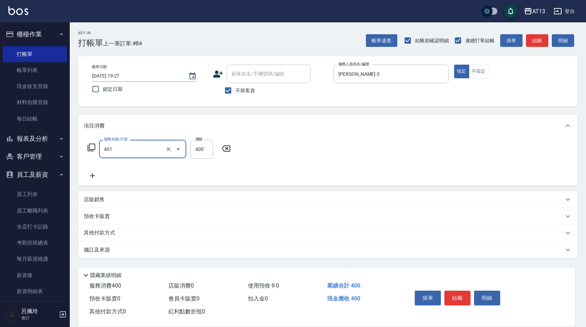
type input "剪髮(401)"
type input "350"
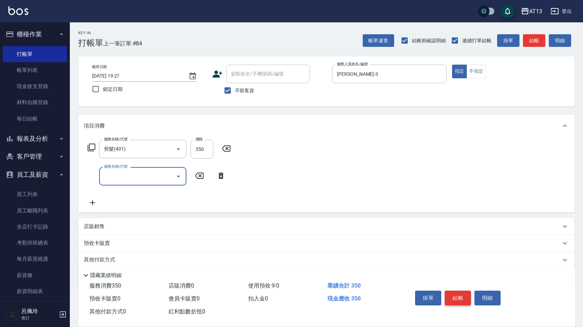
click at [453, 291] on button "結帳" at bounding box center [457, 297] width 26 height 15
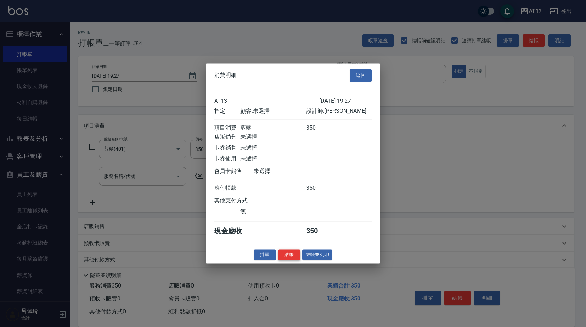
click at [290, 257] on button "結帳" at bounding box center [289, 254] width 22 height 11
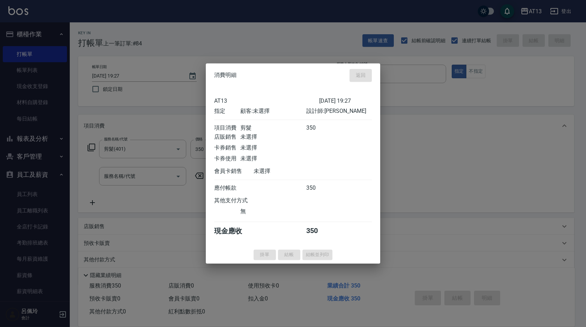
type input "[DATE] 19:45"
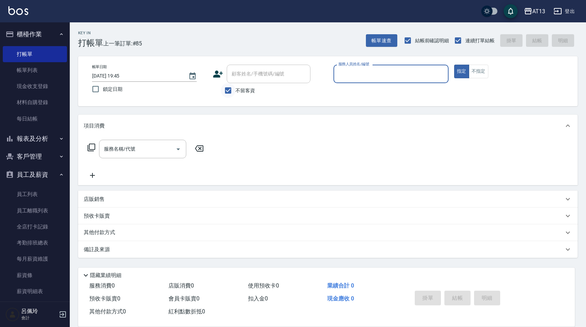
click at [232, 88] on input "不留客資" at bounding box center [228, 90] width 15 height 15
checkbox input "false"
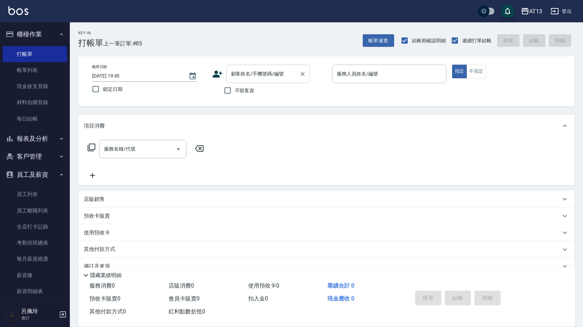
click at [243, 77] on input "顧客姓名/手機號碼/編號" at bounding box center [262, 74] width 67 height 12
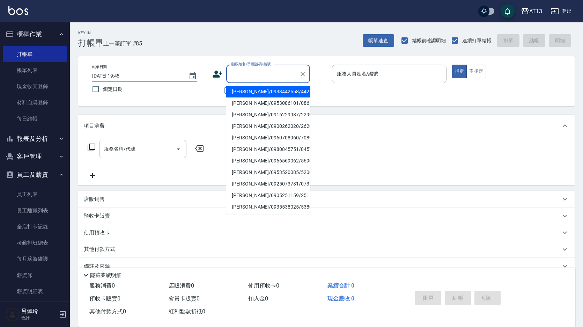
type input "8"
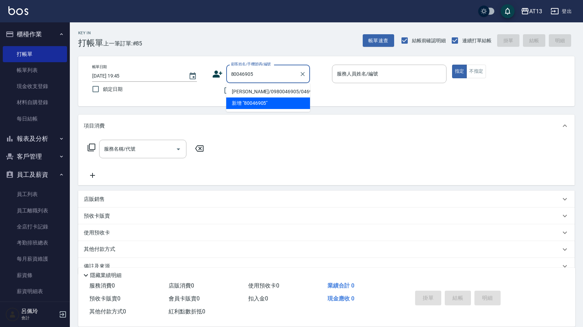
click at [249, 89] on li "[PERSON_NAME]/0980046905/046905" at bounding box center [268, 92] width 84 height 12
type input "[PERSON_NAME]/0980046905/046905"
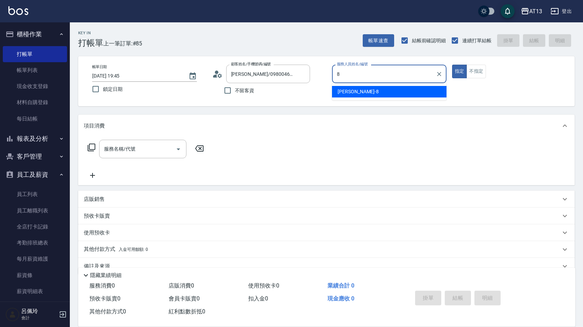
click at [390, 93] on div "[PERSON_NAME] -8" at bounding box center [389, 92] width 114 height 12
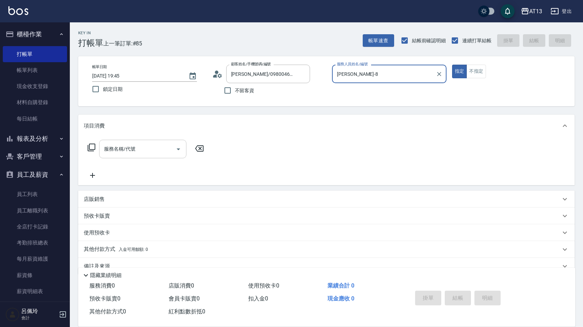
click at [151, 142] on div "服務名稱/代號" at bounding box center [142, 149] width 87 height 18
type input "[PERSON_NAME]-8"
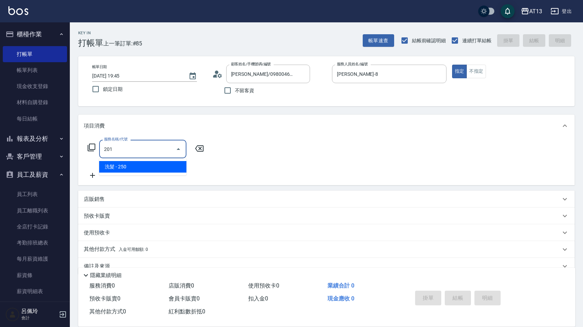
type input "洗髮(201)"
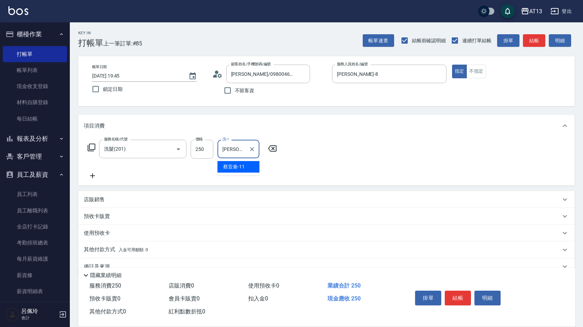
type input "[PERSON_NAME]-11"
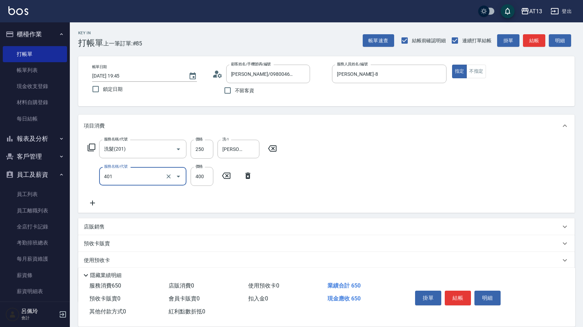
type input "剪髮(401)"
type input "300"
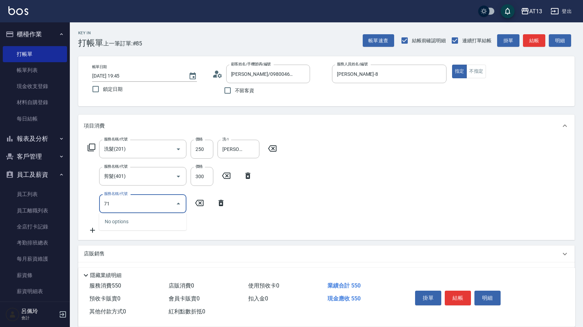
type input "711"
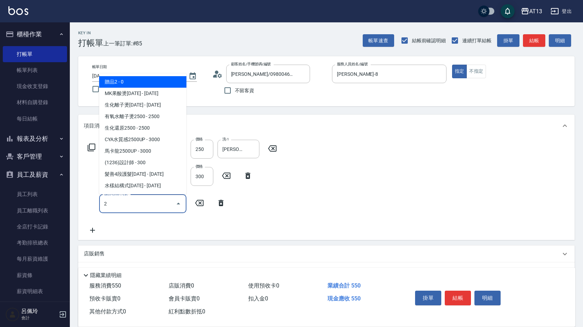
type input "贈品2(006)"
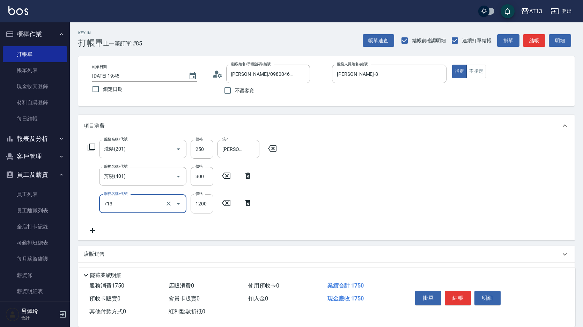
type input "水樣結構式1200(713)"
click at [293, 201] on icon at bounding box center [293, 203] width 5 height 6
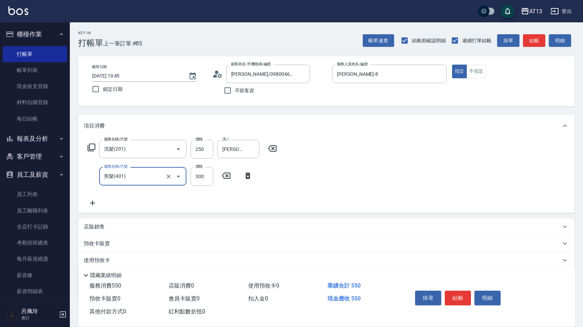
click at [93, 200] on icon at bounding box center [92, 202] width 17 height 8
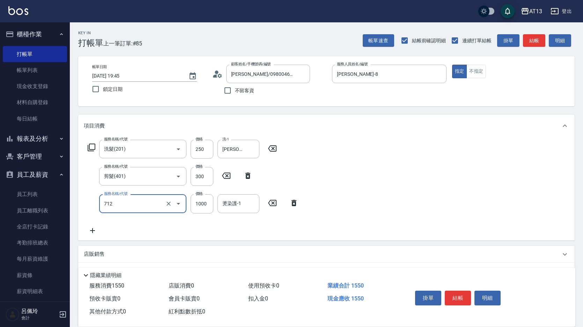
type input "伊蘭洋甘菊1000(712)"
type input "700"
type input "[PERSON_NAME]-11"
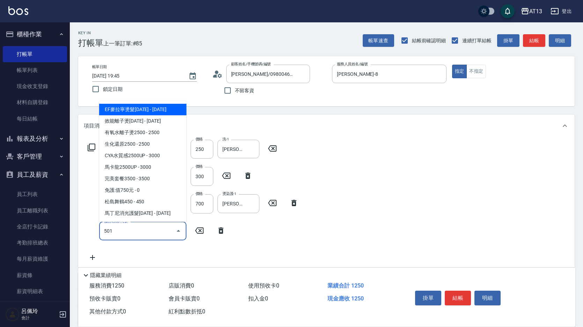
type input "染髮(501)"
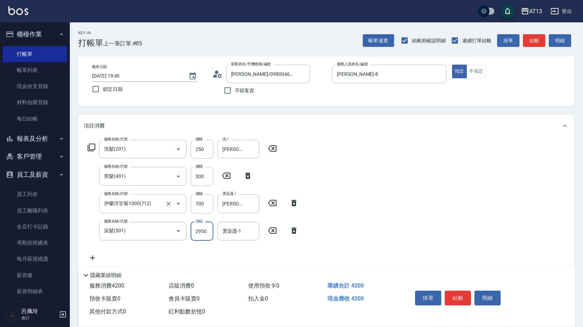
type input "2950"
type input "[PERSON_NAME]-11"
click at [459, 298] on button "結帳" at bounding box center [457, 297] width 26 height 15
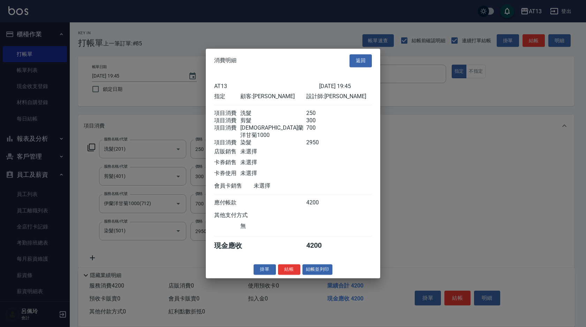
click at [285, 272] on button "結帳" at bounding box center [289, 269] width 22 height 11
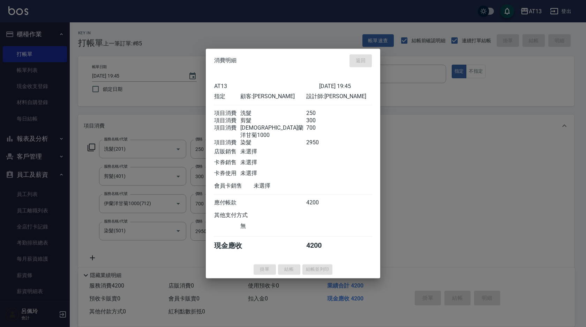
type input "[DATE] 19:46"
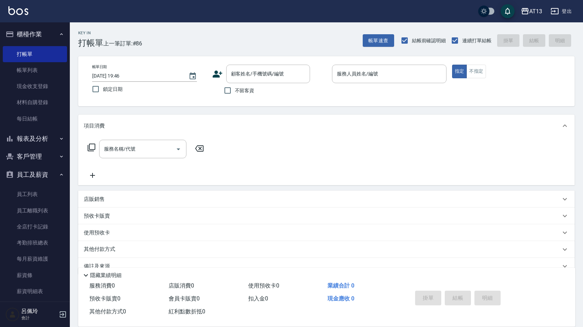
click at [283, 264] on div "Key In 打帳單 上一筆訂單:#86 帳單速查 結帳前確認明細 連續打單結帳 掛單 結帳 明細 帳單日期 [DATE] 19:46 鎖定日期 顧客姓名/手…" at bounding box center [326, 181] width 513 height 319
click at [228, 91] on input "不留客資" at bounding box center [227, 90] width 15 height 15
checkbox input "true"
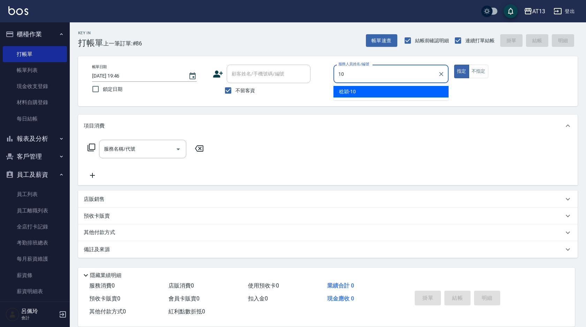
click at [362, 93] on div "[PERSON_NAME] -10" at bounding box center [390, 92] width 115 height 12
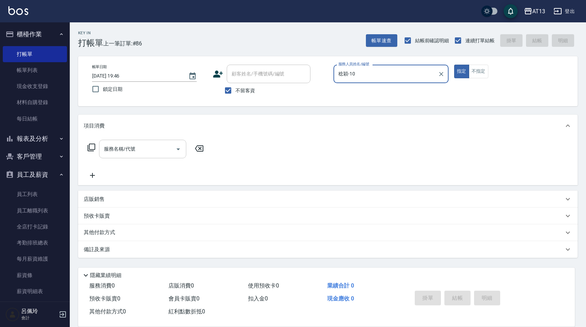
type input "稔穎-10"
click at [144, 150] on input "服務名稱/代號" at bounding box center [137, 149] width 70 height 12
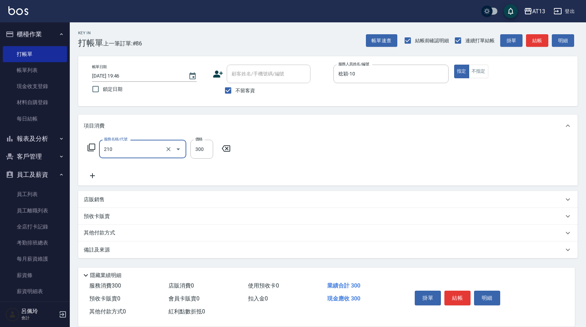
type input "歐娜洗髮精(210)"
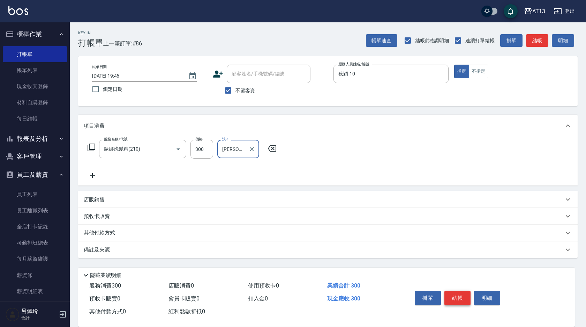
type input "[PERSON_NAME]-28"
click at [450, 296] on button "結帳" at bounding box center [457, 297] width 26 height 15
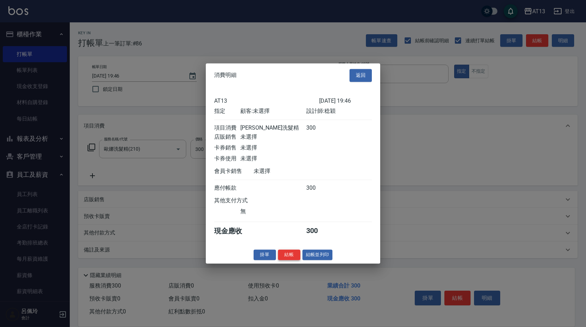
click at [288, 260] on button "結帳" at bounding box center [289, 254] width 22 height 11
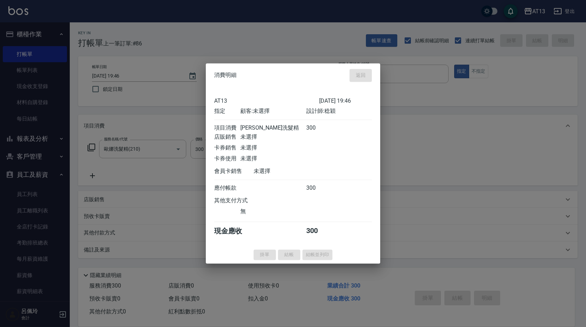
type input "[DATE] 20:15"
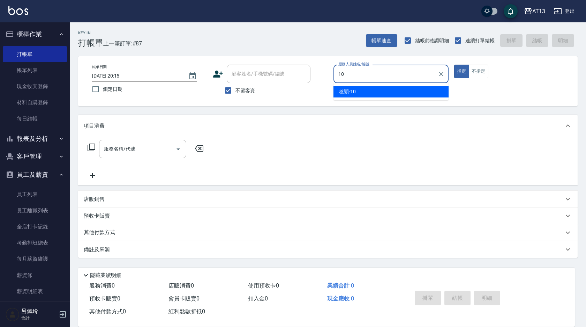
click at [360, 94] on div "[PERSON_NAME] -10" at bounding box center [390, 92] width 115 height 12
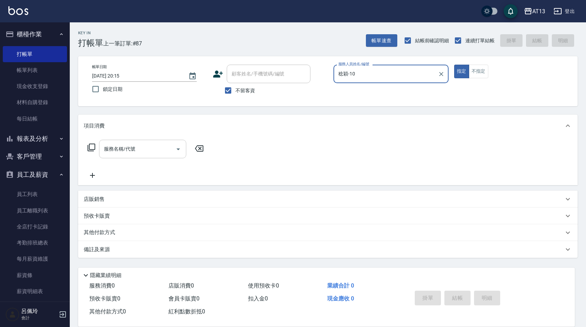
type input "稔穎-10"
click at [141, 152] on input "服務名稱/代號" at bounding box center [137, 149] width 70 height 12
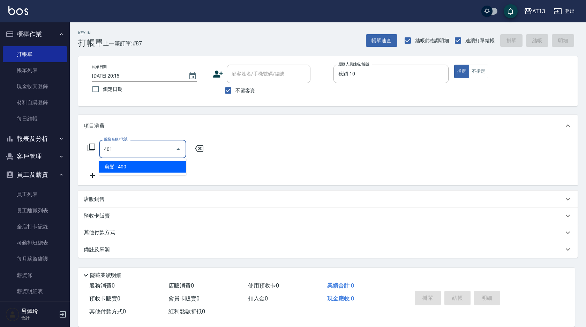
type input "剪髮(401)"
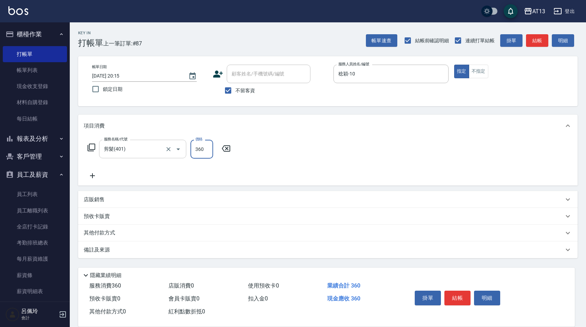
type input "360"
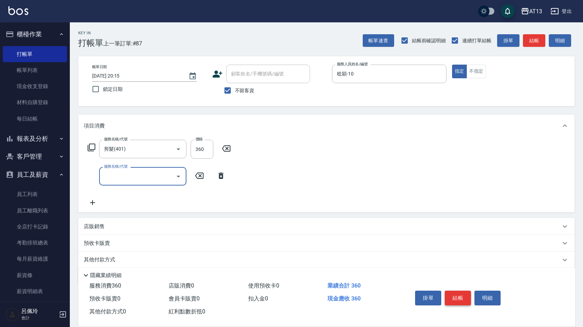
click at [451, 295] on button "結帳" at bounding box center [457, 297] width 26 height 15
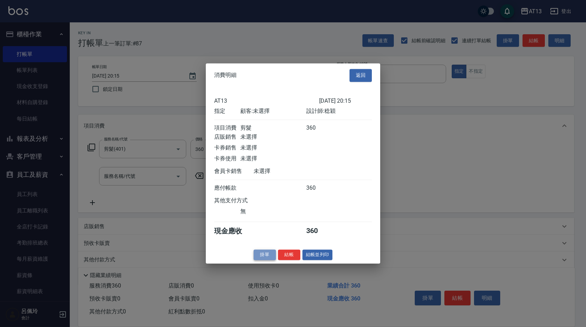
click at [272, 255] on button "掛單" at bounding box center [265, 254] width 22 height 11
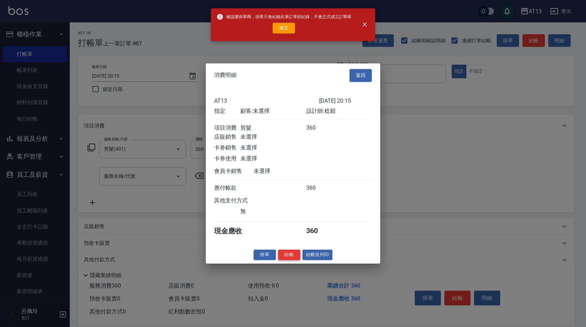
click at [285, 256] on button "結帳" at bounding box center [289, 254] width 22 height 11
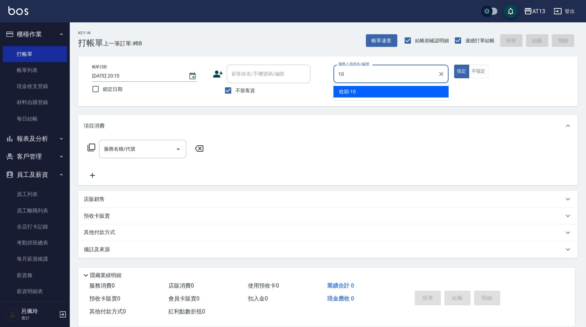
click at [359, 92] on div "[PERSON_NAME] -10" at bounding box center [390, 92] width 115 height 12
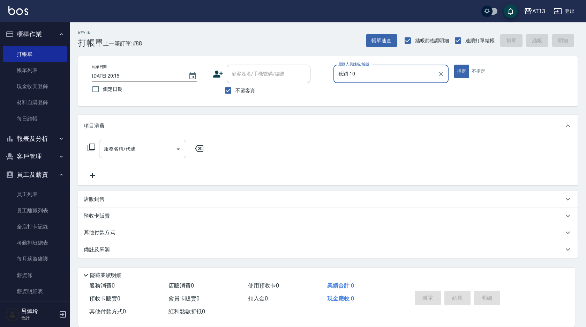
type input "稔穎-10"
click at [147, 150] on input "服務名稱/代號" at bounding box center [137, 149] width 70 height 12
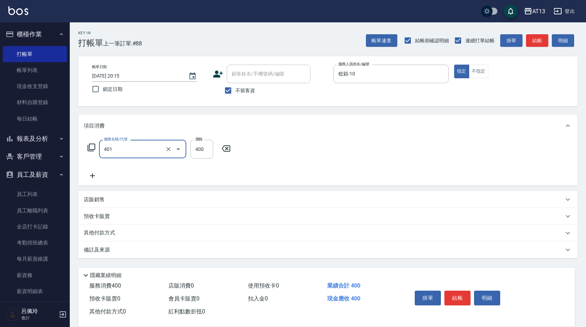
type input "剪髮(401)"
type input "360"
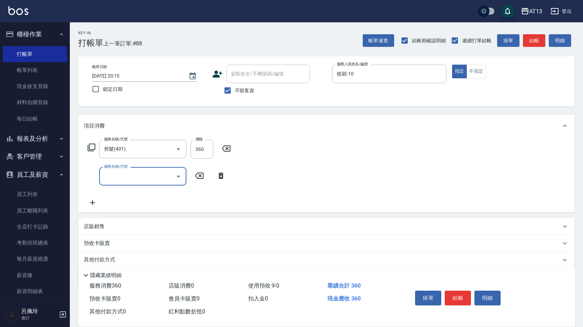
click at [292, 157] on div "服務名稱/代號 剪髮(401) 服務名稱/代號 價格 360 價格 服務名稱/代號 服務名稱/代號" at bounding box center [326, 174] width 496 height 75
click at [451, 293] on button "結帳" at bounding box center [457, 297] width 26 height 15
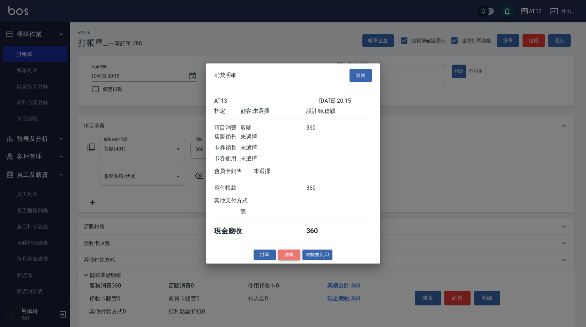
click at [293, 257] on button "結帳" at bounding box center [289, 254] width 22 height 11
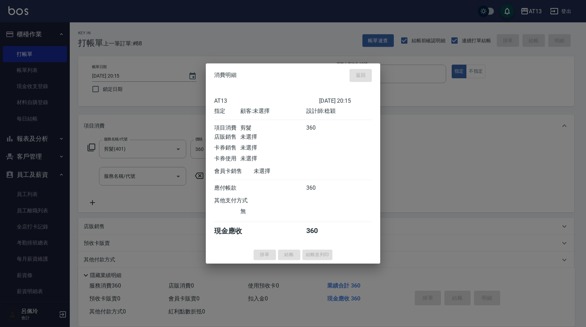
type input "[DATE] 20:16"
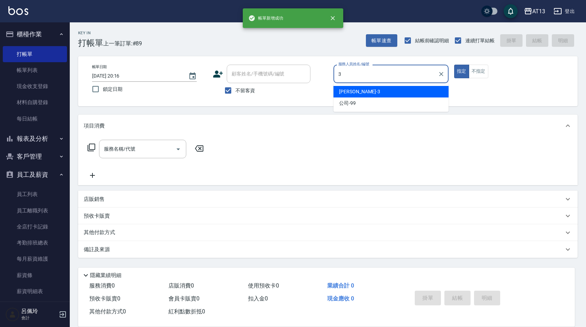
drag, startPoint x: 367, startPoint y: 80, endPoint x: 366, endPoint y: 92, distance: 12.3
click at [367, 82] on div "3 服務人員姓名/編號" at bounding box center [390, 74] width 115 height 18
click at [366, 92] on div "[PERSON_NAME] -3" at bounding box center [390, 92] width 115 height 12
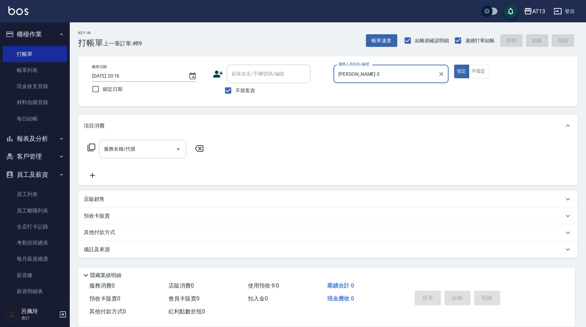
type input "[PERSON_NAME]-3"
click at [155, 147] on input "服務名稱/代號" at bounding box center [137, 149] width 70 height 12
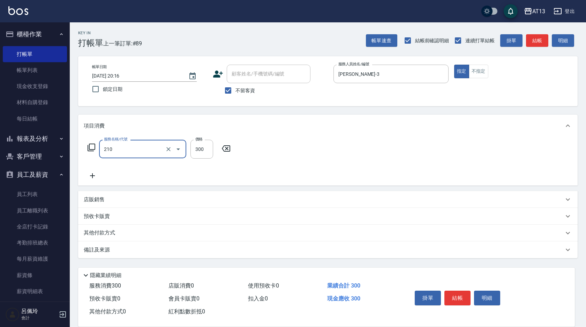
type input "歐娜洗髮精(210)"
type input "[PERSON_NAME]-29"
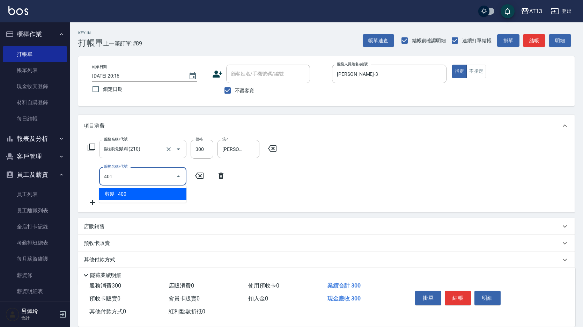
type input "剪髮(401)"
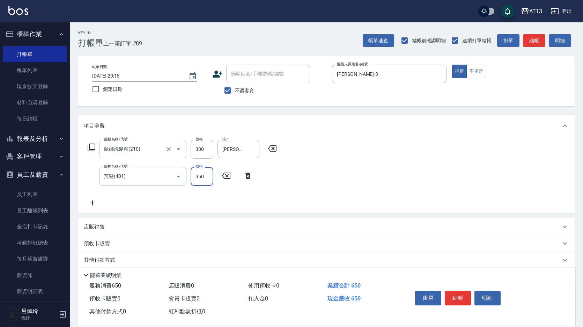
type input "350"
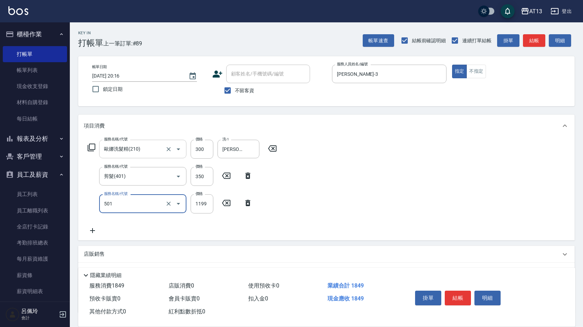
type input "染髮(501)"
type input "1600"
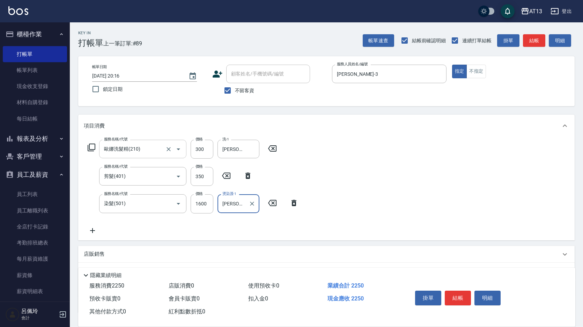
type input "[PERSON_NAME]-29"
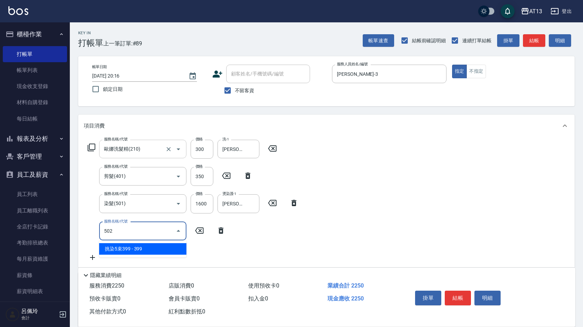
type input "挑染5束399(502)"
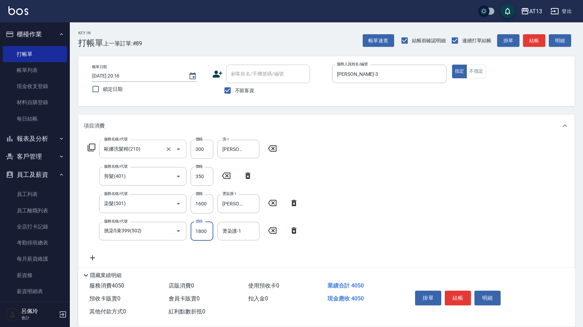
type input "1800"
type input "[PERSON_NAME]-29"
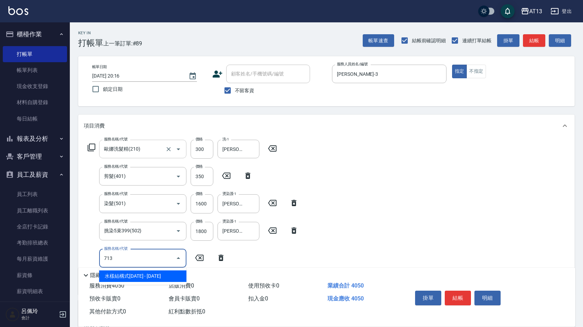
type input "水樣結構式1200(713)"
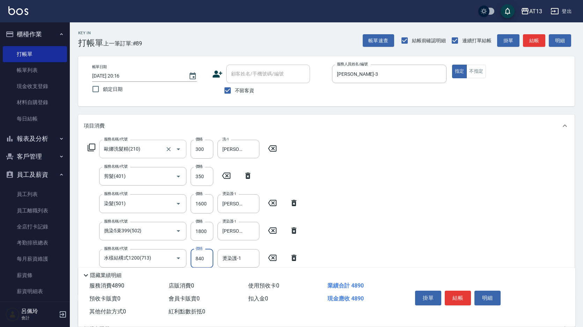
type input "840"
type input "[PERSON_NAME]-29"
drag, startPoint x: 393, startPoint y: 186, endPoint x: 477, endPoint y: 288, distance: 132.4
click at [394, 187] on div "服務名稱/代號 [PERSON_NAME]洗髮精(210) 服務名稱/代號 價格 300 價格 洗-1 [PERSON_NAME]-29 洗-1 服務名稱/代…" at bounding box center [326, 216] width 496 height 158
click at [461, 294] on button "結帳" at bounding box center [457, 297] width 26 height 15
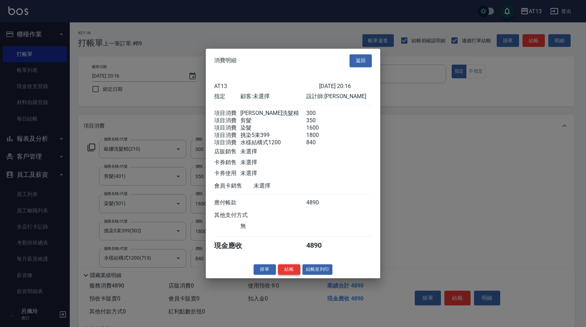
click at [293, 271] on button "結帳" at bounding box center [289, 269] width 22 height 11
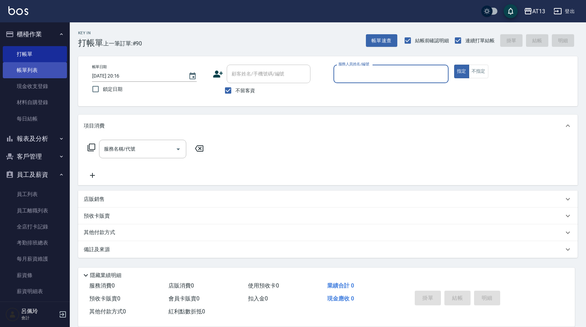
click at [30, 71] on link "帳單列表" at bounding box center [35, 70] width 64 height 16
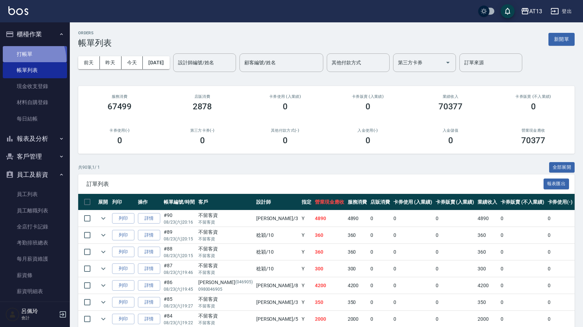
click at [24, 59] on link "打帳單" at bounding box center [35, 54] width 64 height 16
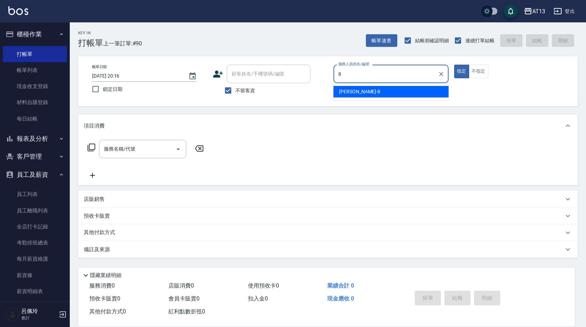
click at [354, 92] on div "[PERSON_NAME] -8" at bounding box center [390, 92] width 115 height 12
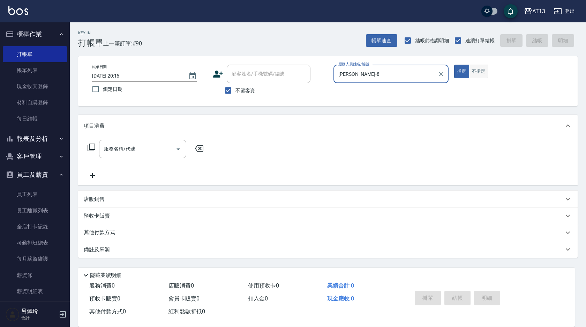
type input "[PERSON_NAME]-8"
click at [482, 75] on button "不指定" at bounding box center [479, 72] width 20 height 14
click at [151, 147] on input "服務名稱/代號" at bounding box center [137, 149] width 70 height 12
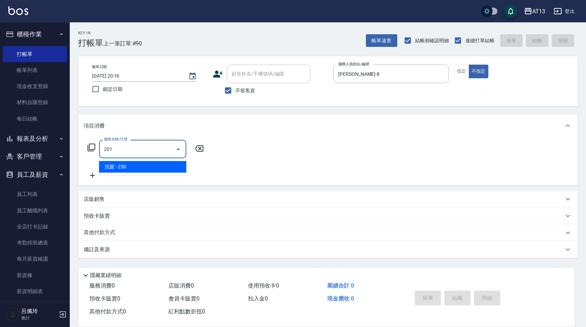
type input "洗髮(201)"
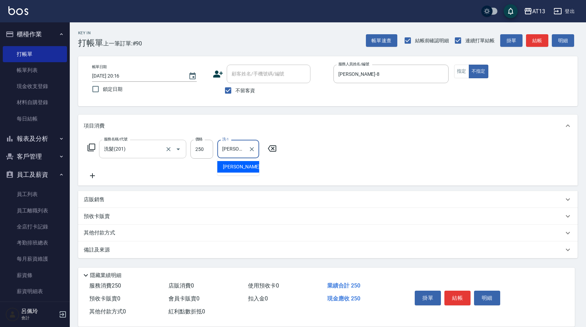
type input "[PERSON_NAME]妡-30"
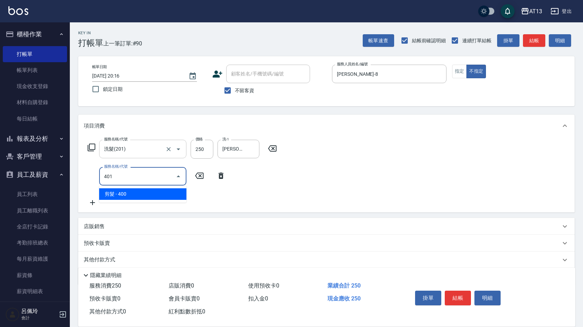
type input "剪髮(401)"
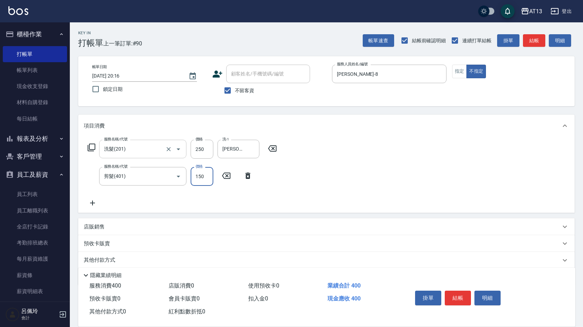
type input "150"
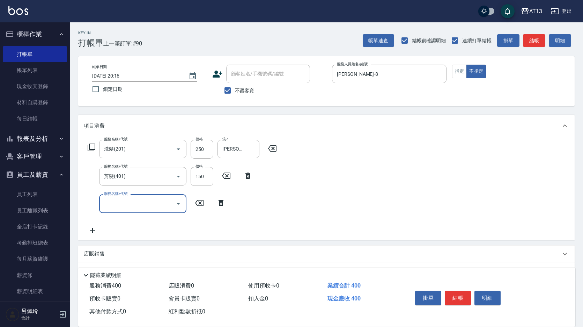
click at [391, 173] on div "服務名稱/代號 洗髮(201) 服務名稱/代號 價格 250 價格 洗-1 [PERSON_NAME]妡-30 洗-1 服務名稱/代號 剪髮(401) 服務名…" at bounding box center [326, 188] width 496 height 103
click at [455, 296] on button "結帳" at bounding box center [457, 297] width 26 height 15
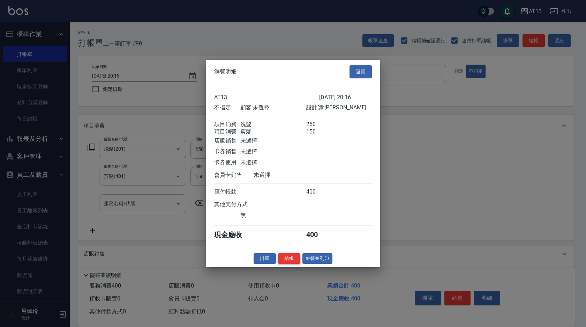
click at [295, 262] on button "結帳" at bounding box center [289, 258] width 22 height 11
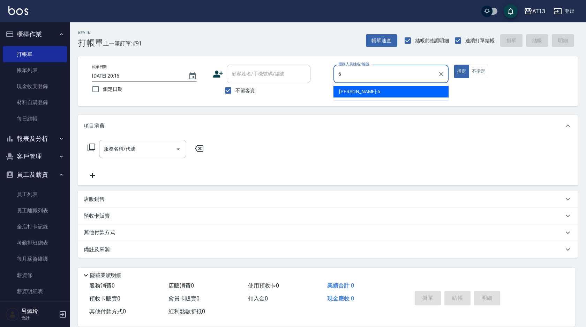
click at [391, 90] on div "亭妤 -6" at bounding box center [390, 92] width 115 height 12
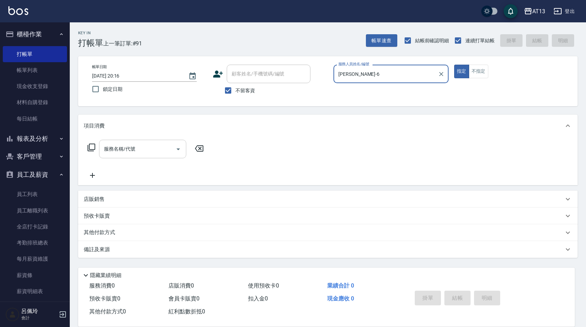
type input "[PERSON_NAME]-6"
click at [150, 147] on input "服務名稱/代號" at bounding box center [137, 149] width 70 height 12
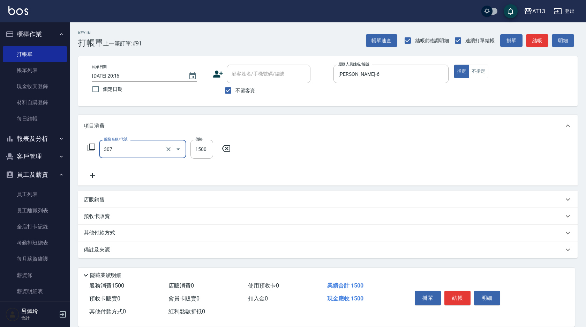
type input "EF麥拉寧燙髮1500(307)"
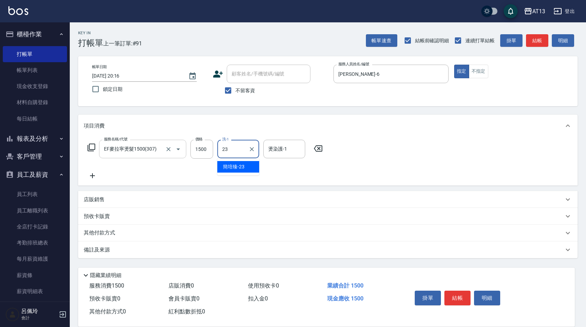
type input "[PERSON_NAME]-23"
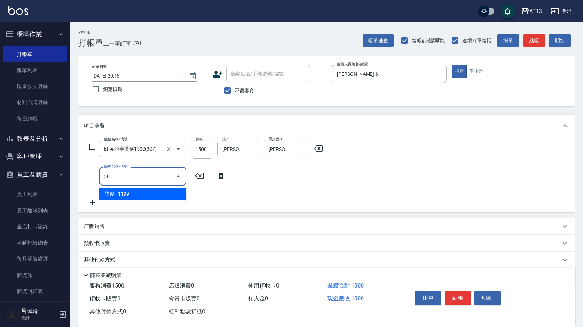
type input "染髮(501)"
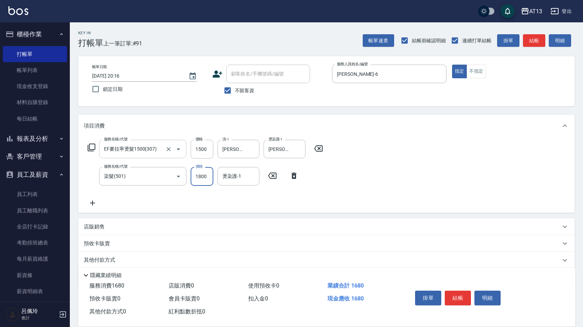
type input "1800"
type input "[PERSON_NAME]-23"
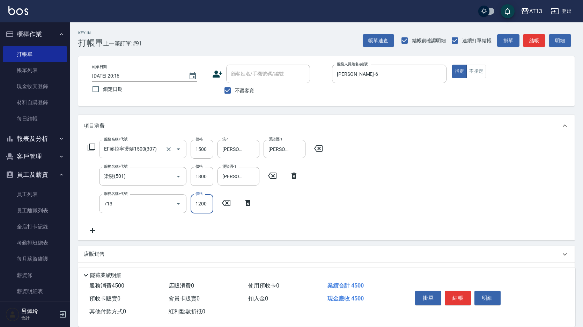
type input "水樣結構式1200(713)"
click at [294, 203] on icon at bounding box center [293, 202] width 17 height 8
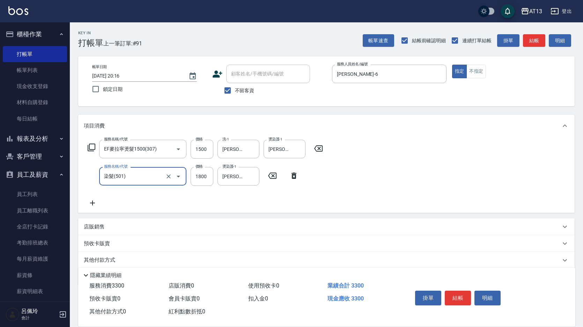
click at [92, 204] on icon at bounding box center [92, 202] width 17 height 8
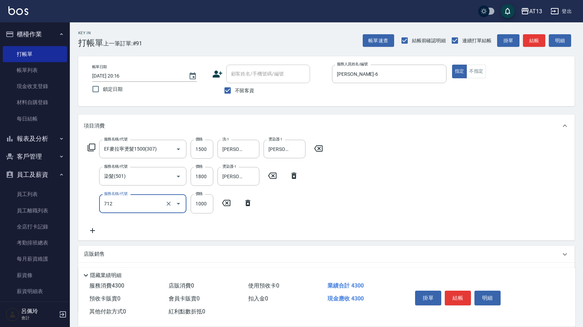
type input "伊蘭洋甘菊1000(712)"
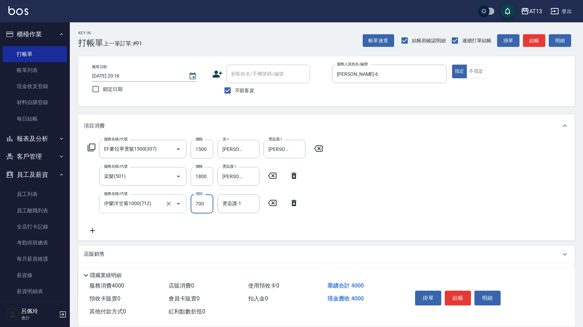
type input "700"
type input "[PERSON_NAME]-23"
click at [455, 293] on button "結帳" at bounding box center [457, 297] width 26 height 15
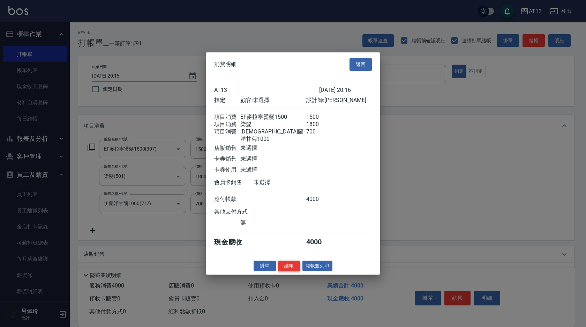
click at [288, 265] on button "結帳" at bounding box center [289, 265] width 22 height 11
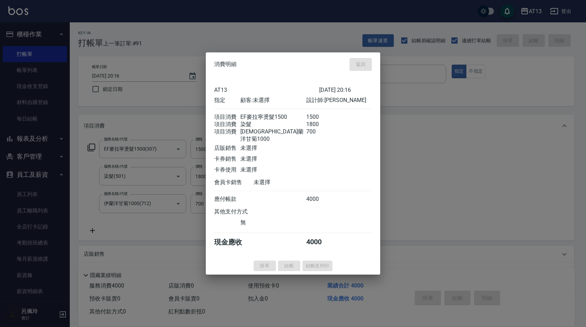
type input "[DATE] 20:19"
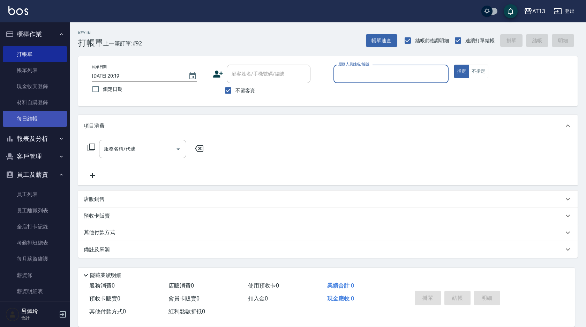
click at [47, 114] on link "每日結帳" at bounding box center [35, 119] width 64 height 16
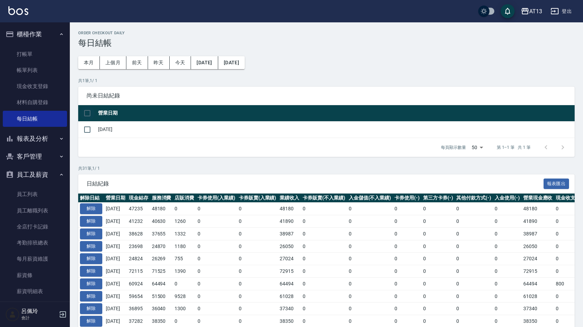
drag, startPoint x: 84, startPoint y: 109, endPoint x: 89, endPoint y: 113, distance: 6.4
click at [85, 109] on input "checkbox" at bounding box center [87, 113] width 15 height 15
checkbox input "true"
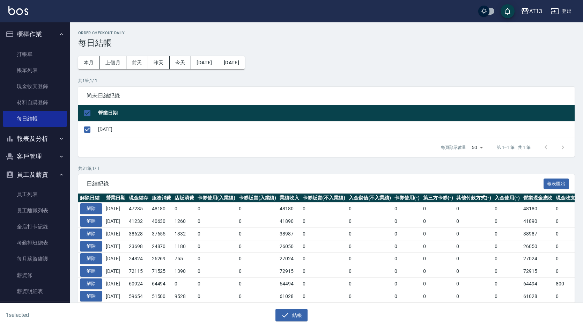
click at [294, 314] on button "結帳" at bounding box center [291, 314] width 32 height 13
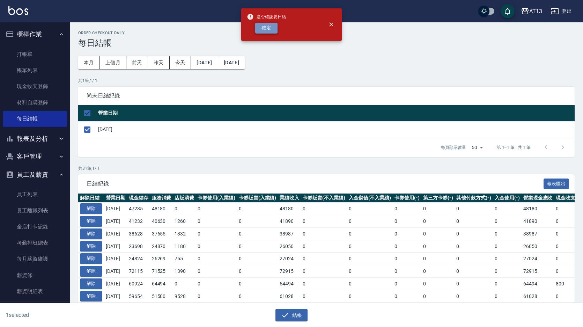
click at [268, 29] on button "確定" at bounding box center [266, 28] width 22 height 11
checkbox input "false"
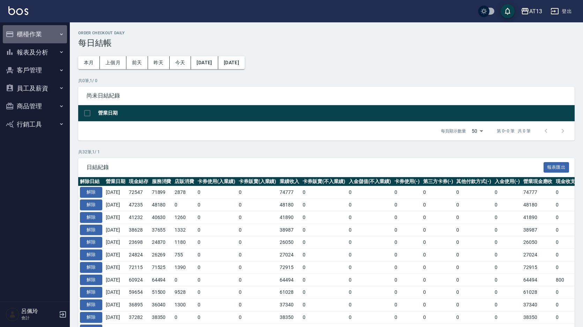
click at [29, 34] on button "櫃檯作業" at bounding box center [35, 34] width 64 height 18
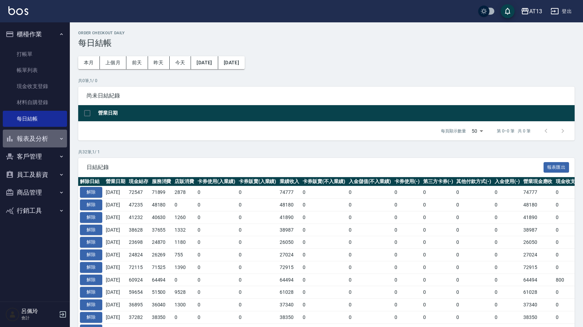
click at [36, 138] on button "報表及分析" at bounding box center [35, 138] width 64 height 18
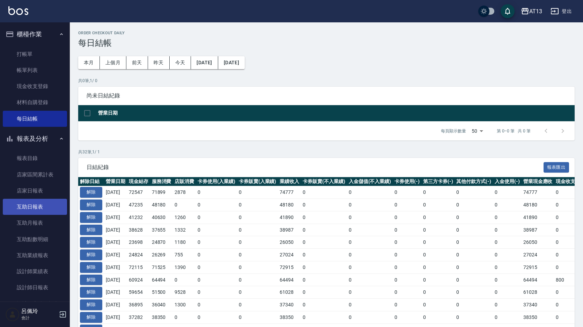
click at [43, 208] on link "互助日報表" at bounding box center [35, 206] width 64 height 16
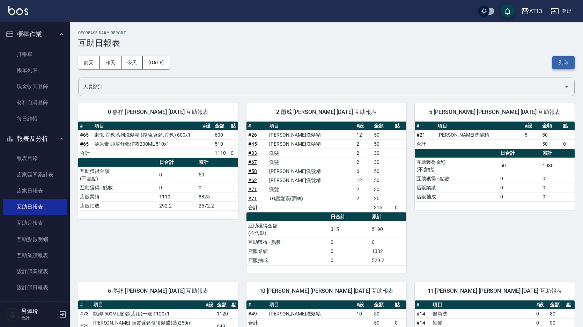
click at [561, 61] on button "列印" at bounding box center [563, 62] width 22 height 13
click at [43, 285] on link "設計師日報表" at bounding box center [35, 287] width 64 height 16
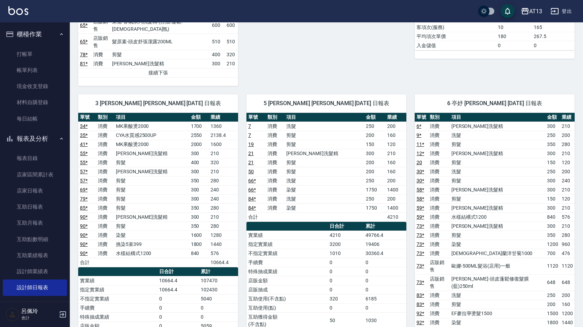
scroll to position [384, 0]
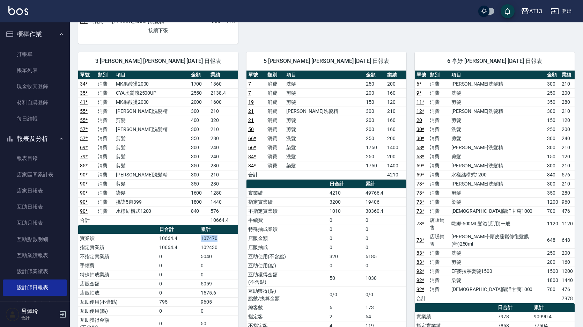
drag, startPoint x: 222, startPoint y: 226, endPoint x: 188, endPoint y: 226, distance: 33.5
click at [188, 233] on tr "實業績 10664.4 107470" at bounding box center [158, 237] width 160 height 9
click at [188, 233] on td "10664.4" at bounding box center [178, 237] width 42 height 9
drag, startPoint x: 188, startPoint y: 227, endPoint x: 216, endPoint y: 226, distance: 27.9
click at [216, 233] on tr "實業績 10664.4 107470" at bounding box center [158, 237] width 160 height 9
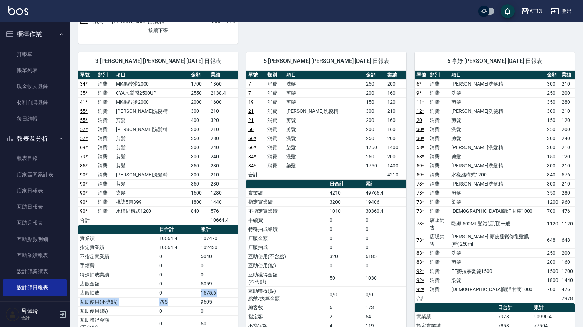
drag, startPoint x: 216, startPoint y: 226, endPoint x: 179, endPoint y: 282, distance: 67.1
click at [179, 282] on tbody "實業績 10664.4 107470 指定實業績 10664.4 102430 不指定實業績 0 5040 手續費 0 0 特殊抽成業績 0 0 店販金額 0…" at bounding box center [158, 322] width 160 height 178
drag, startPoint x: 179, startPoint y: 282, endPoint x: 267, endPoint y: 252, distance: 93.7
click at [267, 261] on td "互助使用(點)" at bounding box center [286, 265] width 81 height 9
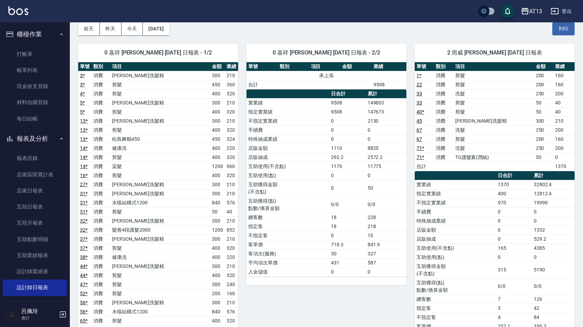
scroll to position [0, 0]
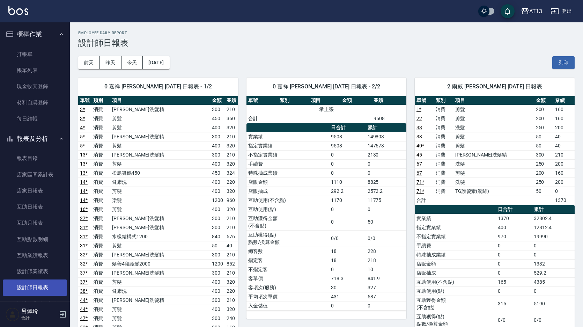
drag, startPoint x: 564, startPoint y: 59, endPoint x: 57, endPoint y: 287, distance: 556.4
click at [564, 59] on button "列印" at bounding box center [563, 62] width 22 height 13
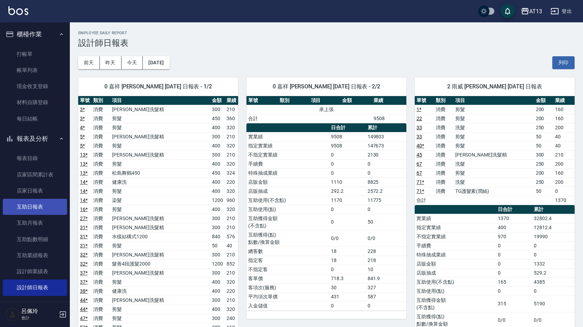
click at [35, 207] on link "互助日報表" at bounding box center [35, 206] width 64 height 16
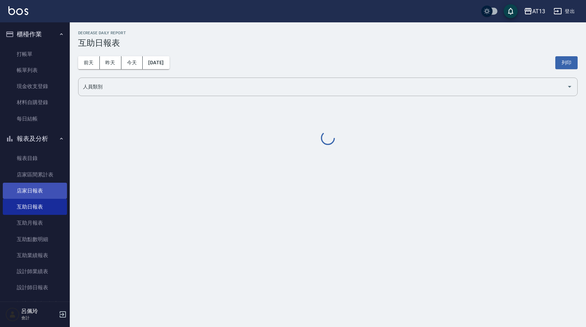
click at [33, 195] on link "店家日報表" at bounding box center [35, 190] width 64 height 16
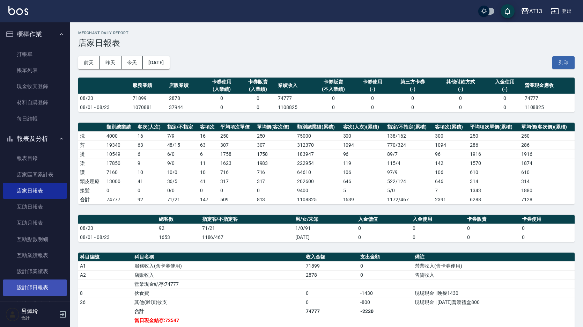
drag, startPoint x: 556, startPoint y: 59, endPoint x: 52, endPoint y: 287, distance: 553.1
click at [556, 59] on button "列印" at bounding box center [563, 62] width 22 height 13
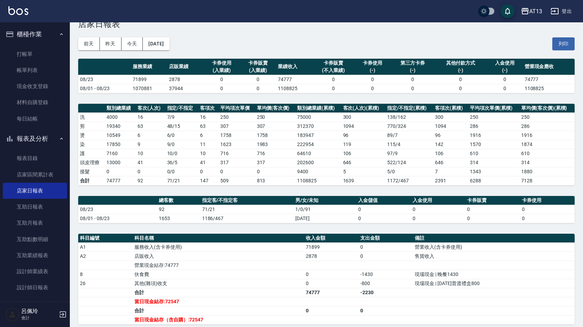
scroll to position [35, 0]
